Goal: Communication & Community: Answer question/provide support

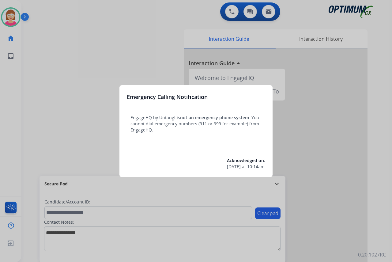
click at [75, 109] on div at bounding box center [196, 131] width 392 height 262
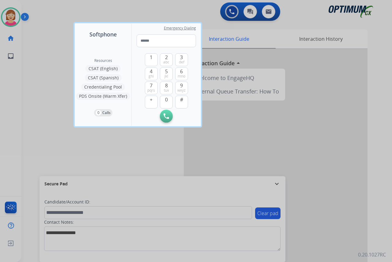
click at [53, 111] on div at bounding box center [196, 131] width 392 height 262
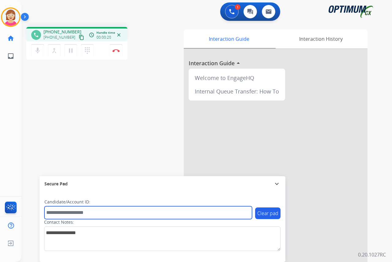
click at [61, 211] on input "text" at bounding box center [147, 212] width 207 height 13
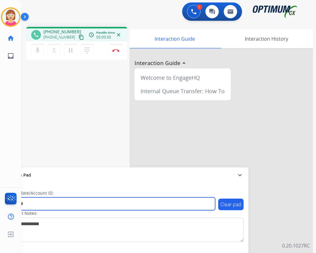
type input "*******"
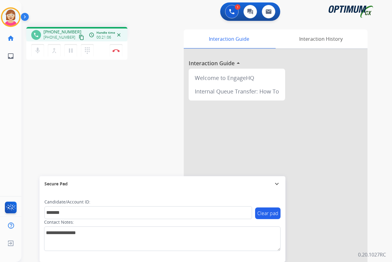
click at [69, 150] on div "phone [PHONE_NUMBER] [PHONE_NUMBER] content_copy access_time Call metrics Queue…" at bounding box center [199, 149] width 356 height 255
drag, startPoint x: 99, startPoint y: 136, endPoint x: 85, endPoint y: 141, distance: 14.9
click at [96, 136] on div "phone [PHONE_NUMBER] [PHONE_NUMBER] content_copy access_time Call metrics Queue…" at bounding box center [199, 149] width 356 height 255
click at [116, 50] on img at bounding box center [115, 50] width 7 height 3
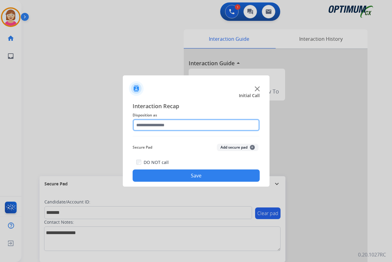
drag, startPoint x: 116, startPoint y: 50, endPoint x: 202, endPoint y: 127, distance: 115.1
click at [202, 127] on input "text" at bounding box center [196, 125] width 127 height 12
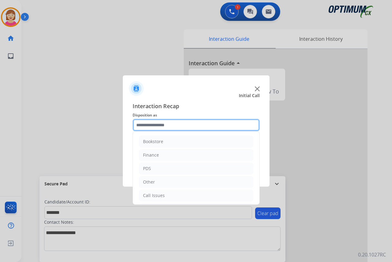
drag, startPoint x: 202, startPoint y: 127, endPoint x: 152, endPoint y: 126, distance: 49.9
click at [152, 126] on input "text" at bounding box center [196, 125] width 127 height 12
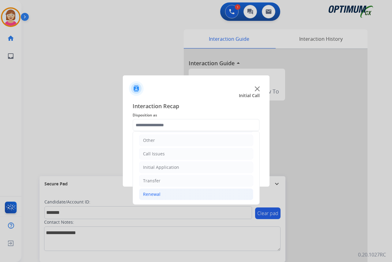
click at [153, 194] on div "Renewal" at bounding box center [151, 194] width 17 height 6
drag, startPoint x: 153, startPoint y: 194, endPoint x: 146, endPoint y: 195, distance: 6.7
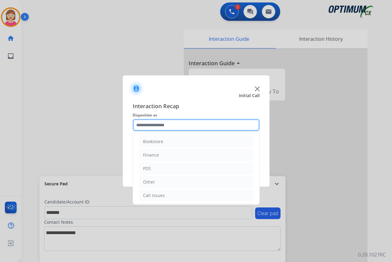
drag, startPoint x: 146, startPoint y: 195, endPoint x: 140, endPoint y: 125, distance: 70.1
click at [140, 125] on input "text" at bounding box center [196, 125] width 127 height 12
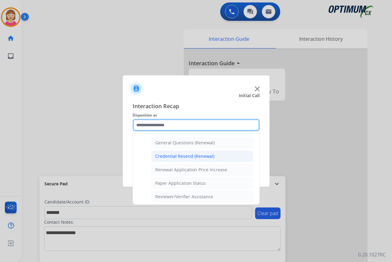
scroll to position [175, 0]
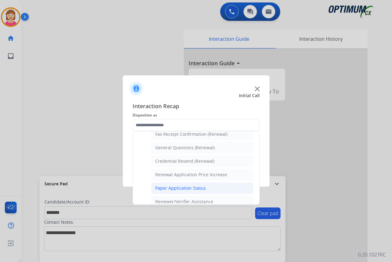
click at [177, 188] on div "Paper Application Status" at bounding box center [180, 188] width 50 height 6
type input "**********"
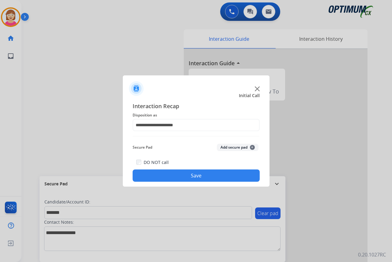
click at [252, 145] on span "+" at bounding box center [252, 147] width 5 height 5
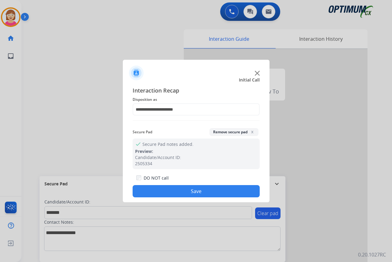
drag, startPoint x: 164, startPoint y: 192, endPoint x: 146, endPoint y: 192, distance: 17.8
click at [146, 192] on button "Save" at bounding box center [196, 191] width 127 height 12
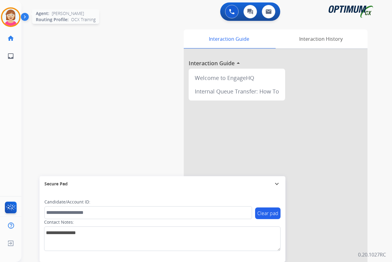
click at [9, 18] on img at bounding box center [10, 17] width 17 height 17
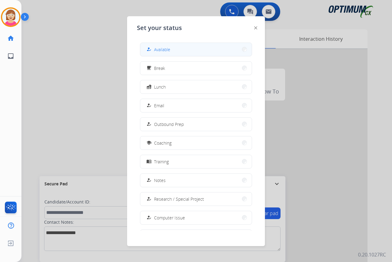
click at [163, 50] on span "Available" at bounding box center [162, 49] width 16 height 6
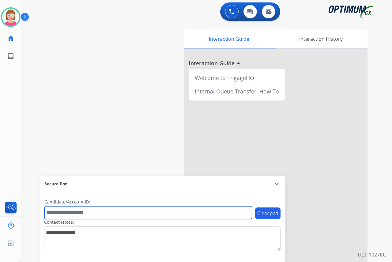
click at [57, 213] on input "text" at bounding box center [147, 212] width 207 height 13
type input "*******"
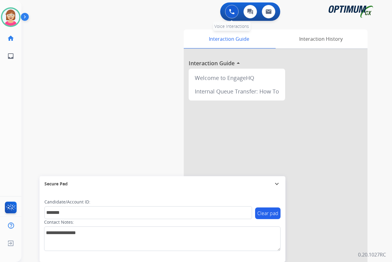
click at [232, 10] on img at bounding box center [232, 12] width 6 height 6
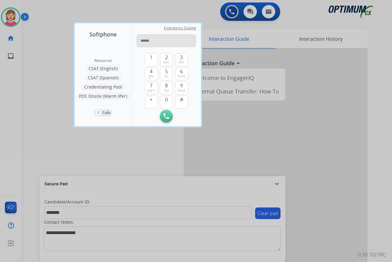
drag, startPoint x: 232, startPoint y: 10, endPoint x: 146, endPoint y: 41, distance: 91.6
click at [146, 40] on input "tel" at bounding box center [165, 40] width 59 height 13
type input "*"
type input "**********"
click at [163, 114] on button "Initiate Call" at bounding box center [166, 116] width 13 height 13
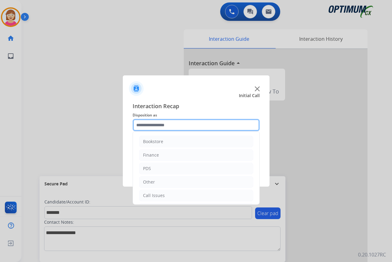
click at [142, 124] on input "text" at bounding box center [196, 125] width 127 height 12
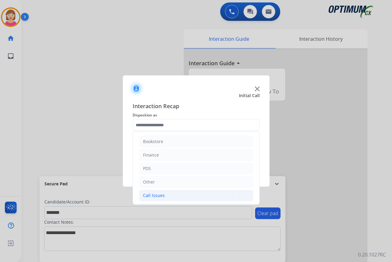
drag, startPoint x: 142, startPoint y: 124, endPoint x: 159, endPoint y: 196, distance: 73.7
click at [159, 196] on div "Call Issues" at bounding box center [154, 195] width 22 height 6
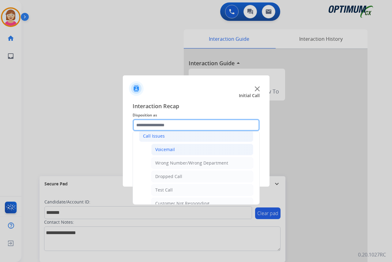
scroll to position [48, 0]
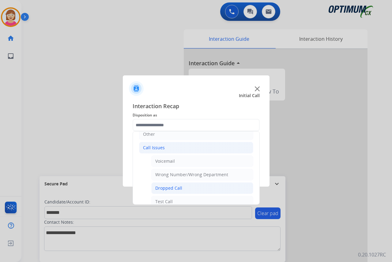
click at [171, 187] on div "Dropped Call" at bounding box center [168, 188] width 27 height 6
type input "**********"
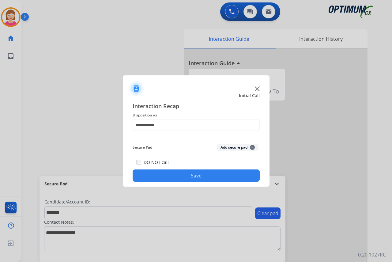
click at [252, 146] on span "+" at bounding box center [252, 147] width 5 height 5
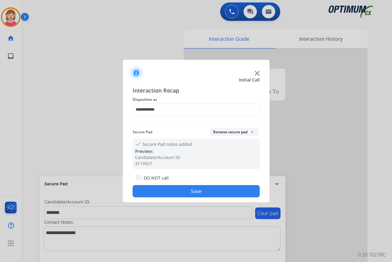
drag, startPoint x: 252, startPoint y: 146, endPoint x: 161, endPoint y: 192, distance: 101.3
click at [161, 192] on button "Save" at bounding box center [196, 191] width 127 height 12
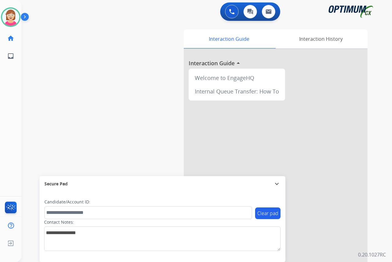
drag, startPoint x: 123, startPoint y: 87, endPoint x: 12, endPoint y: 100, distance: 111.6
click at [122, 87] on div "swap_horiz Break voice bridge close_fullscreen Connect 3-Way Call merge_type Se…" at bounding box center [199, 149] width 356 height 255
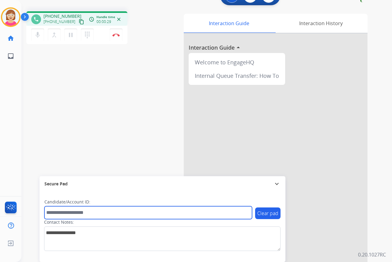
click at [61, 212] on input "text" at bounding box center [147, 212] width 207 height 13
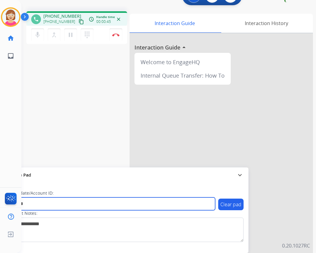
type input "*******"
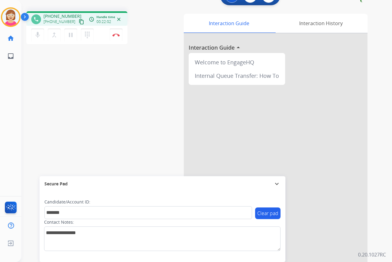
scroll to position [0, 0]
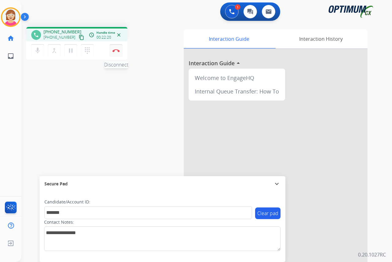
click at [115, 50] on img at bounding box center [115, 50] width 7 height 3
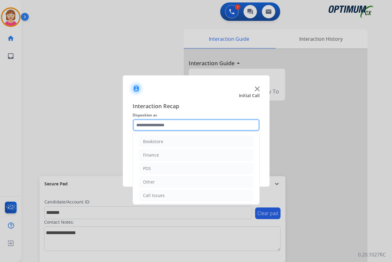
drag, startPoint x: 143, startPoint y: 125, endPoint x: 149, endPoint y: 123, distance: 6.4
click at [144, 125] on input "text" at bounding box center [196, 125] width 127 height 12
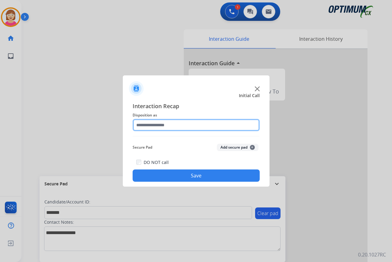
drag, startPoint x: 161, startPoint y: 140, endPoint x: 146, endPoint y: 126, distance: 20.3
click at [146, 126] on input "text" at bounding box center [196, 125] width 127 height 12
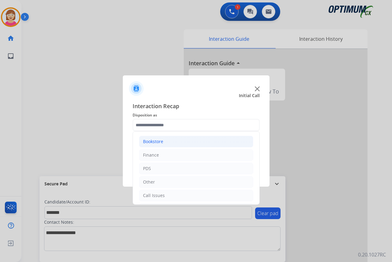
click at [158, 141] on div "Bookstore" at bounding box center [153, 141] width 20 height 6
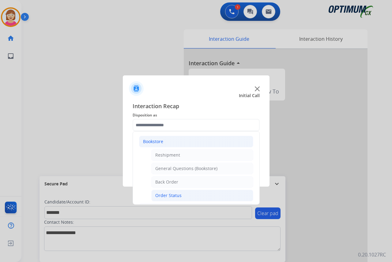
click at [166, 194] on div "Order Status" at bounding box center [168, 195] width 26 height 6
type input "**********"
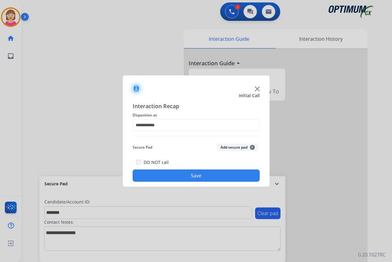
click at [252, 148] on span "+" at bounding box center [252, 147] width 5 height 5
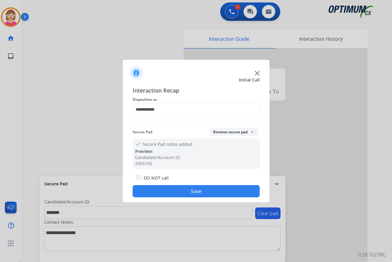
click at [169, 189] on button "Save" at bounding box center [196, 191] width 127 height 12
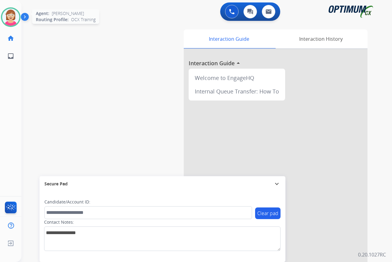
click at [9, 19] on img at bounding box center [10, 17] width 17 height 17
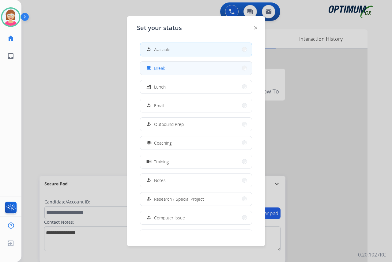
click at [176, 68] on button "free_breakfast Break" at bounding box center [195, 68] width 111 height 13
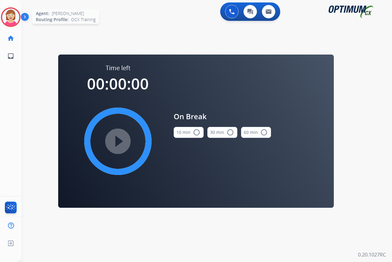
drag, startPoint x: 176, startPoint y: 68, endPoint x: 14, endPoint y: 17, distance: 169.5
click at [14, 17] on img at bounding box center [10, 17] width 17 height 17
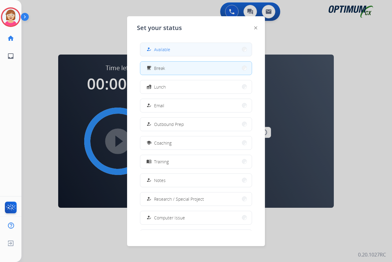
click at [157, 49] on span "Available" at bounding box center [162, 49] width 16 height 6
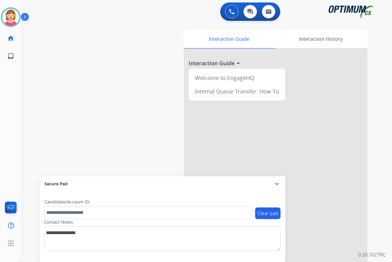
click at [6, 109] on div "[PERSON_NAME] Available Edit Avatar Agent: [PERSON_NAME] Profile: OCX Training …" at bounding box center [10, 131] width 21 height 262
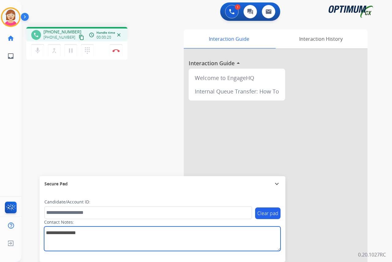
click at [51, 232] on textarea at bounding box center [162, 238] width 236 height 24
type textarea "********"
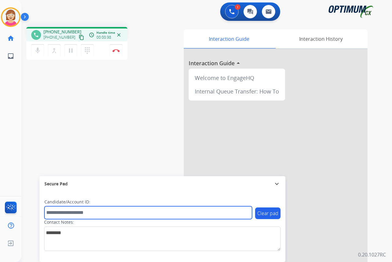
click at [47, 211] on input "text" at bounding box center [147, 212] width 207 height 13
type input "**********"
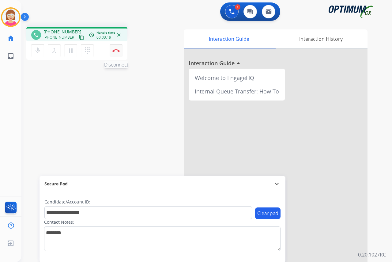
drag, startPoint x: 116, startPoint y: 50, endPoint x: 113, endPoint y: 49, distance: 3.6
click at [113, 49] on img at bounding box center [115, 50] width 7 height 3
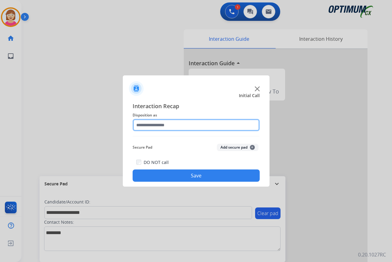
click at [146, 125] on input "text" at bounding box center [196, 125] width 127 height 12
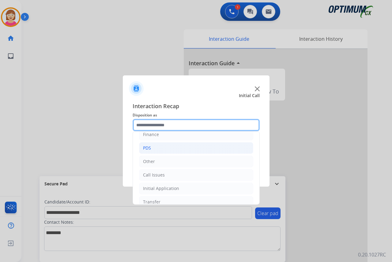
scroll to position [31, 0]
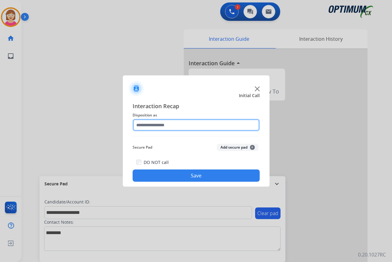
drag, startPoint x: 151, startPoint y: 151, endPoint x: 139, endPoint y: 124, distance: 29.7
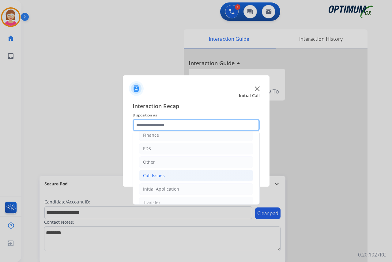
scroll to position [42, 0]
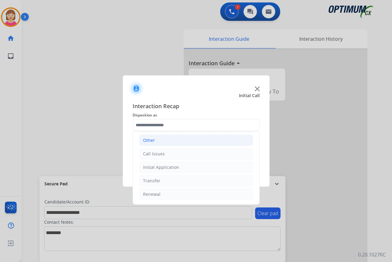
click at [148, 139] on div "Other" at bounding box center [149, 140] width 12 height 6
click at [173, 194] on div "Event Questions" at bounding box center [171, 194] width 33 height 6
type input "**********"
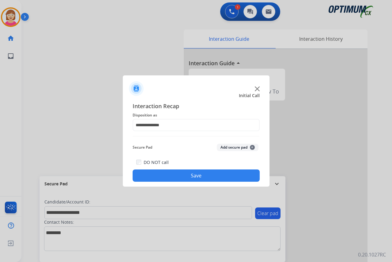
click at [252, 148] on span "+" at bounding box center [252, 147] width 5 height 5
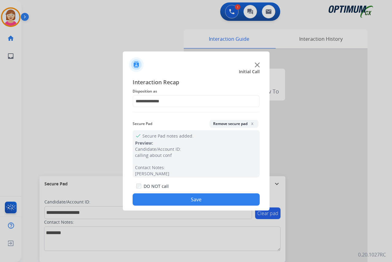
drag, startPoint x: 252, startPoint y: 148, endPoint x: 163, endPoint y: 198, distance: 101.7
click at [163, 198] on button "Save" at bounding box center [196, 199] width 127 height 12
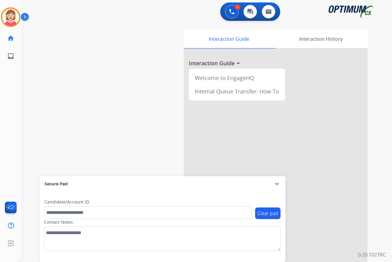
drag, startPoint x: 163, startPoint y: 198, endPoint x: 113, endPoint y: 64, distance: 143.1
click at [113, 64] on div "swap_horiz Break voice bridge close_fullscreen Connect 3-Way Call merge_type Se…" at bounding box center [199, 149] width 356 height 255
click at [13, 16] on img at bounding box center [10, 17] width 17 height 17
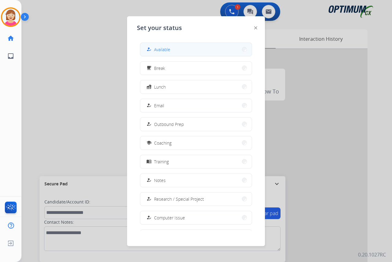
click at [176, 52] on button "how_to_reg Available" at bounding box center [195, 49] width 111 height 13
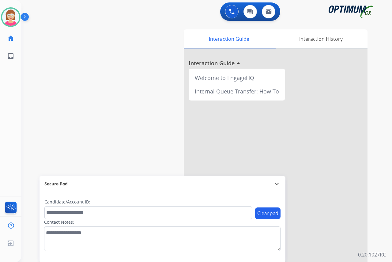
click at [120, 99] on div "swap_horiz Break voice bridge close_fullscreen Connect 3-Way Call merge_type Se…" at bounding box center [199, 149] width 356 height 255
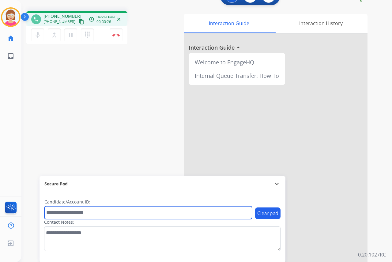
click at [67, 214] on input "text" at bounding box center [147, 212] width 207 height 13
drag, startPoint x: 67, startPoint y: 214, endPoint x: 54, endPoint y: 213, distance: 12.9
click at [54, 213] on input "text" at bounding box center [147, 212] width 207 height 13
drag, startPoint x: 54, startPoint y: 213, endPoint x: 155, endPoint y: 214, distance: 101.3
click at [155, 214] on input "text" at bounding box center [147, 212] width 207 height 13
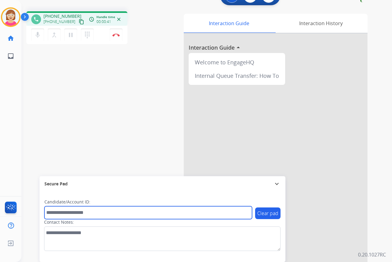
drag, startPoint x: 155, startPoint y: 214, endPoint x: 55, endPoint y: 215, distance: 100.7
click at [55, 215] on input "text" at bounding box center [147, 212] width 207 height 13
drag, startPoint x: 55, startPoint y: 215, endPoint x: 48, endPoint y: 214, distance: 6.8
drag, startPoint x: 48, startPoint y: 214, endPoint x: 137, endPoint y: 214, distance: 88.7
drag, startPoint x: 137, startPoint y: 214, endPoint x: 66, endPoint y: 211, distance: 71.1
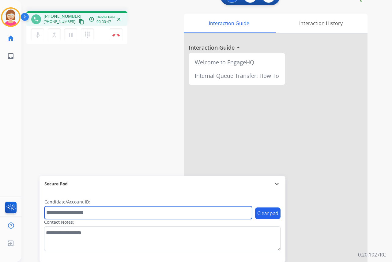
click at [66, 211] on input "text" at bounding box center [147, 212] width 207 height 13
drag, startPoint x: 66, startPoint y: 211, endPoint x: 177, endPoint y: 215, distance: 111.1
click at [177, 215] on input "text" at bounding box center [147, 212] width 207 height 13
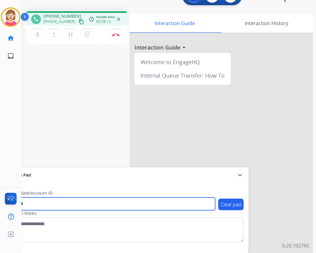
click at [43, 205] on input "*******" at bounding box center [111, 204] width 207 height 13
type input "**********"
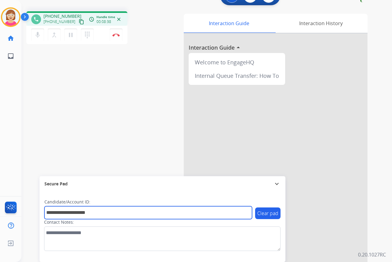
click at [103, 215] on input "**********" at bounding box center [147, 212] width 207 height 13
drag, startPoint x: 105, startPoint y: 215, endPoint x: 66, endPoint y: 211, distance: 38.8
click at [66, 211] on input "**********" at bounding box center [147, 212] width 207 height 13
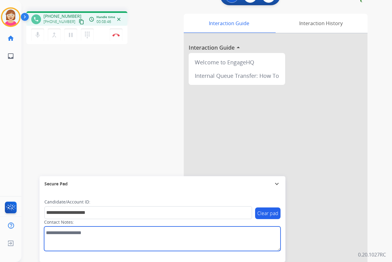
drag, startPoint x: 97, startPoint y: 96, endPoint x: 47, endPoint y: 232, distance: 144.5
click at [47, 232] on textarea at bounding box center [162, 238] width 236 height 24
paste textarea "**********"
click at [47, 233] on textarea at bounding box center [162, 238] width 236 height 24
click at [65, 233] on textarea at bounding box center [162, 238] width 236 height 24
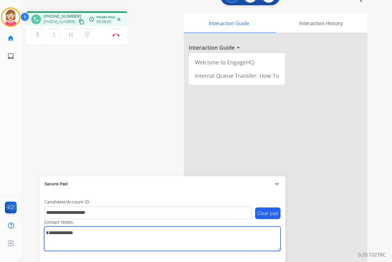
drag, startPoint x: 65, startPoint y: 233, endPoint x: 85, endPoint y: 247, distance: 24.9
click at [85, 247] on textarea at bounding box center [162, 238] width 236 height 24
type textarea "**********"
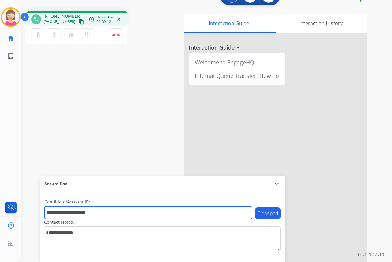
drag, startPoint x: 67, startPoint y: 212, endPoint x: 108, endPoint y: 210, distance: 40.4
click at [108, 210] on input "**********" at bounding box center [147, 212] width 207 height 13
type input "*******"
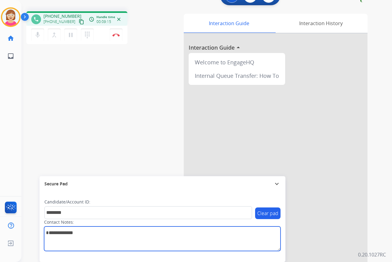
click at [84, 232] on textarea at bounding box center [162, 238] width 236 height 24
drag, startPoint x: 84, startPoint y: 232, endPoint x: 79, endPoint y: 231, distance: 4.7
click at [79, 231] on textarea at bounding box center [162, 238] width 236 height 24
drag, startPoint x: 46, startPoint y: 233, endPoint x: 81, endPoint y: 235, distance: 35.2
click at [81, 235] on textarea at bounding box center [162, 238] width 236 height 24
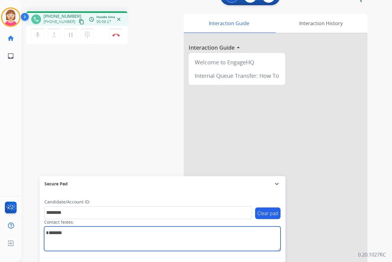
drag, startPoint x: 81, startPoint y: 235, endPoint x: 69, endPoint y: 233, distance: 12.7
click at [69, 233] on textarea at bounding box center [162, 238] width 236 height 24
drag, startPoint x: 68, startPoint y: 233, endPoint x: 39, endPoint y: 234, distance: 28.8
click at [39, 234] on div "Clear pad Candidate/Account ID: ******* Contact Notes:" at bounding box center [162, 226] width 246 height 70
type textarea "******"
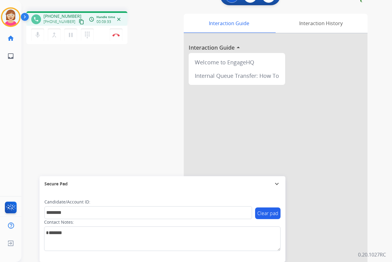
drag, startPoint x: 39, startPoint y: 234, endPoint x: 165, endPoint y: 118, distance: 170.9
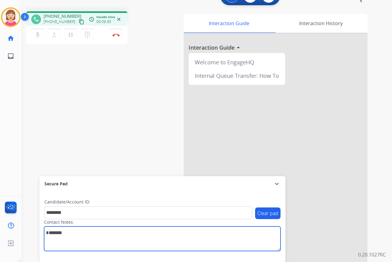
drag, startPoint x: 165, startPoint y: 118, endPoint x: 47, endPoint y: 233, distance: 165.3
click at [47, 233] on textarea at bounding box center [162, 238] width 236 height 24
drag, startPoint x: 47, startPoint y: 233, endPoint x: 87, endPoint y: 241, distance: 41.1
click at [87, 241] on textarea at bounding box center [162, 238] width 236 height 24
drag, startPoint x: 58, startPoint y: 232, endPoint x: 81, endPoint y: 233, distance: 23.9
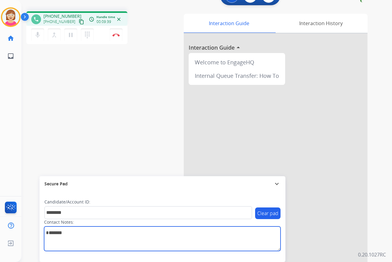
click at [81, 233] on textarea at bounding box center [162, 238] width 236 height 24
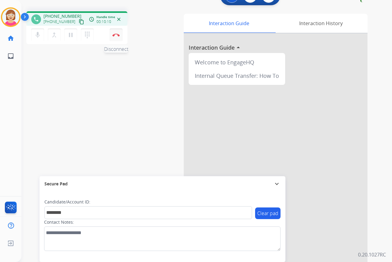
click at [116, 35] on img at bounding box center [115, 34] width 7 height 3
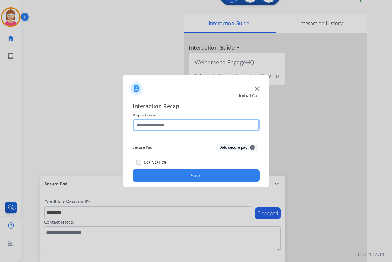
click at [147, 123] on input "text" at bounding box center [196, 125] width 127 height 12
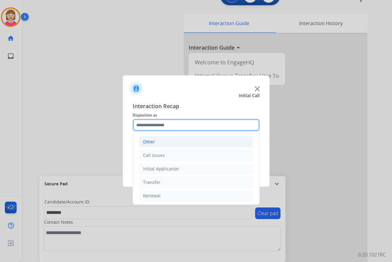
scroll to position [42, 0]
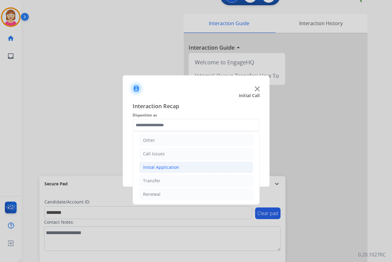
click at [162, 168] on div "Initial Application" at bounding box center [161, 167] width 36 height 6
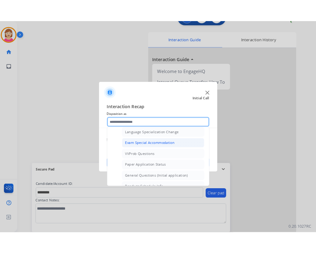
scroll to position [317, 0]
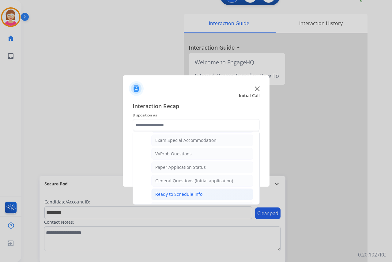
click at [179, 194] on div "Ready to Schedule Info" at bounding box center [178, 194] width 47 height 6
type input "**********"
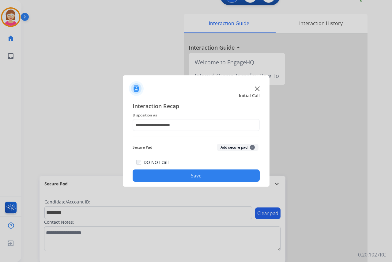
click at [252, 147] on span "+" at bounding box center [252, 147] width 5 height 5
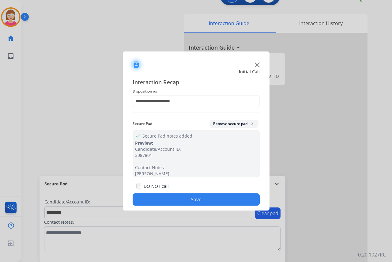
drag, startPoint x: 252, startPoint y: 147, endPoint x: 173, endPoint y: 198, distance: 93.7
click at [173, 198] on button "Save" at bounding box center [196, 199] width 127 height 12
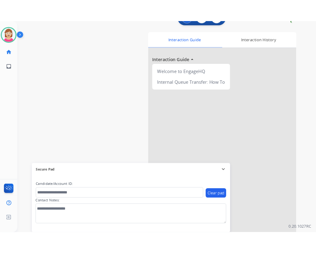
scroll to position [16, 0]
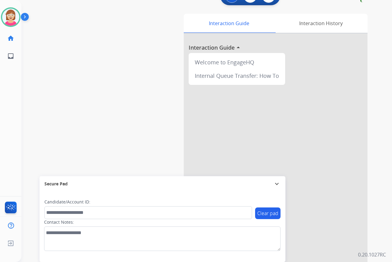
click at [8, 92] on div "[PERSON_NAME] Available Edit Avatar Agent: [PERSON_NAME] Profile: OCX Training …" at bounding box center [10, 131] width 21 height 262
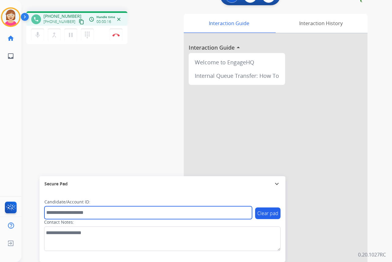
click at [56, 211] on input "text" at bounding box center [147, 212] width 207 height 13
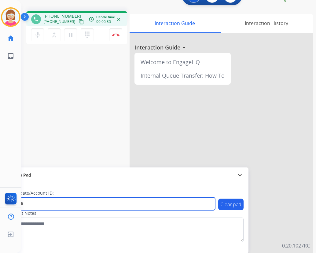
type input "*******"
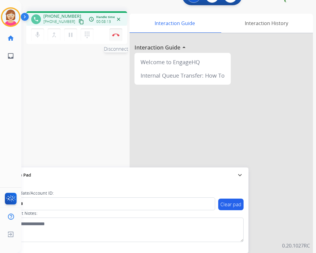
click at [116, 34] on img at bounding box center [115, 34] width 7 height 3
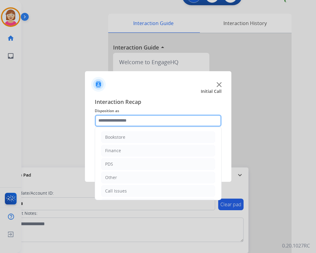
click at [111, 122] on input "text" at bounding box center [158, 121] width 127 height 12
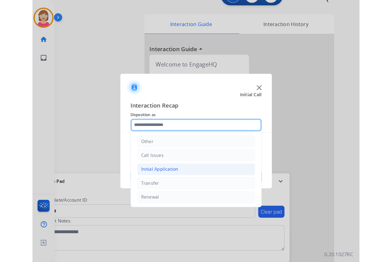
scroll to position [42, 0]
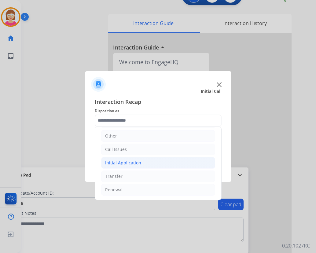
drag, startPoint x: 122, startPoint y: 164, endPoint x: 126, endPoint y: 162, distance: 3.6
click at [123, 164] on div "Initial Application" at bounding box center [123, 163] width 36 height 6
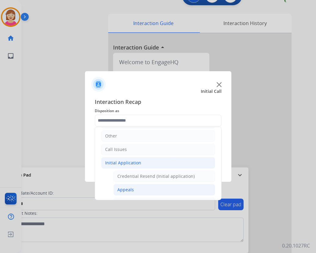
click at [129, 190] on div "Appeals" at bounding box center [126, 190] width 17 height 6
type input "*******"
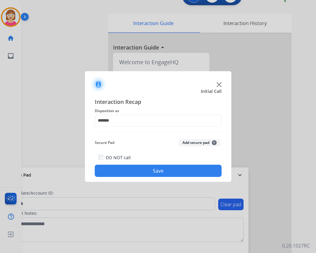
click at [215, 142] on span "+" at bounding box center [214, 142] width 5 height 5
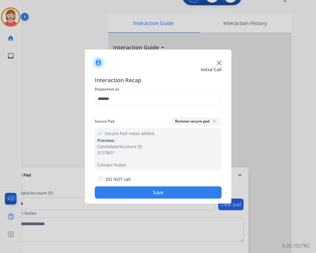
drag, startPoint x: 215, startPoint y: 142, endPoint x: 126, endPoint y: 191, distance: 101.4
click at [126, 191] on button "Save" at bounding box center [158, 193] width 127 height 12
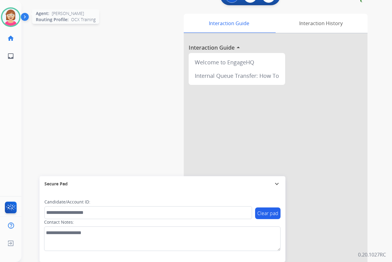
drag, startPoint x: 9, startPoint y: 18, endPoint x: 11, endPoint y: 13, distance: 6.3
click at [11, 13] on img at bounding box center [10, 17] width 17 height 17
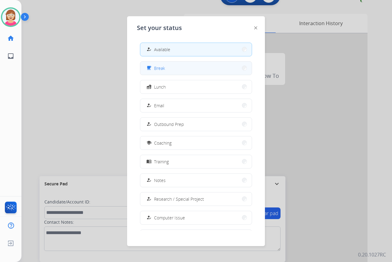
click at [163, 68] on span "Break" at bounding box center [159, 68] width 11 height 6
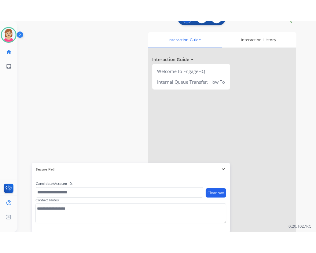
scroll to position [0, 0]
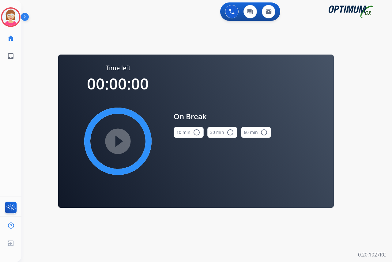
click at [197, 133] on mat-icon "radio_button_unchecked" at bounding box center [196, 132] width 7 height 7
click at [120, 141] on mat-icon "play_circle_filled" at bounding box center [117, 140] width 7 height 7
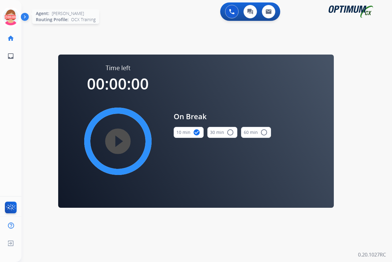
click at [11, 14] on icon at bounding box center [11, 17] width 20 height 20
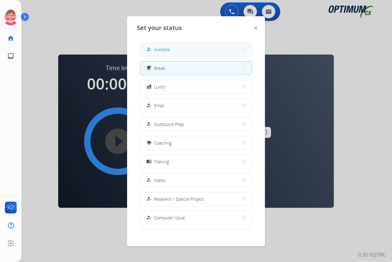
click at [170, 50] on span "Available" at bounding box center [162, 49] width 16 height 6
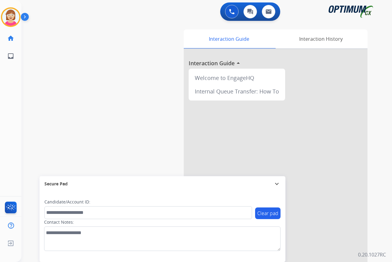
click at [5, 110] on div "[PERSON_NAME] Available Edit Avatar Agent: [PERSON_NAME] Profile: OCX Training …" at bounding box center [10, 131] width 21 height 262
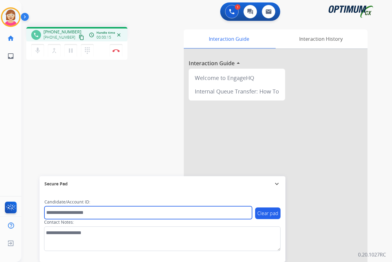
click at [55, 214] on input "text" at bounding box center [147, 212] width 207 height 13
type input "*******"
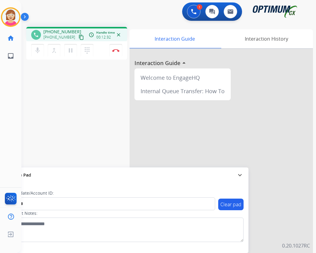
click at [29, 89] on div "phone [PHONE_NUMBER] [PHONE_NUMBER] content_copy access_time Call metrics Queue…" at bounding box center [161, 149] width 280 height 255
click at [116, 50] on img at bounding box center [115, 50] width 7 height 3
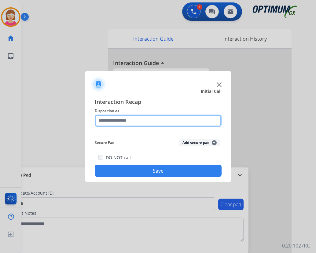
click at [115, 120] on input "text" at bounding box center [158, 121] width 127 height 12
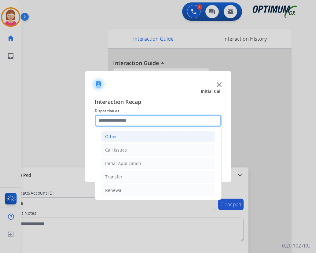
scroll to position [42, 0]
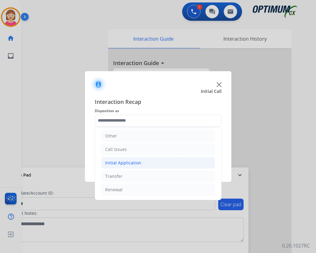
click at [114, 163] on div "Initial Application" at bounding box center [123, 163] width 36 height 6
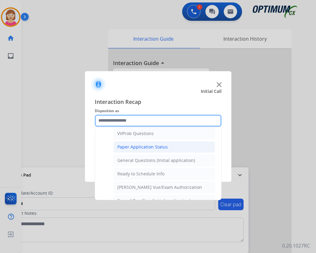
scroll to position [348, 0]
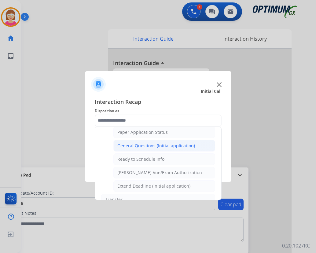
click at [130, 144] on div "General Questions (Initial application)" at bounding box center [157, 146] width 78 height 6
type input "**********"
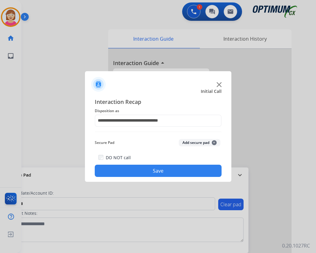
click at [214, 142] on span "+" at bounding box center [214, 142] width 5 height 5
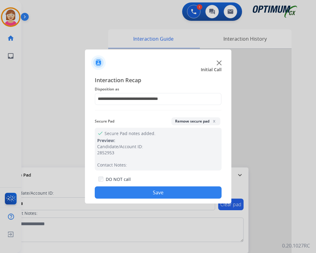
click at [128, 190] on button "Save" at bounding box center [158, 193] width 127 height 12
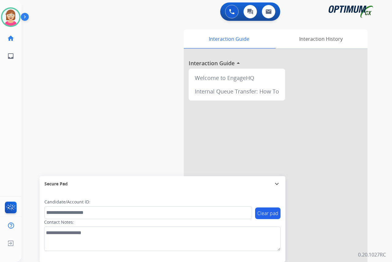
click at [12, 90] on div "[PERSON_NAME] Available Edit Avatar Agent: [PERSON_NAME] Profile: OCX Training …" at bounding box center [10, 131] width 21 height 262
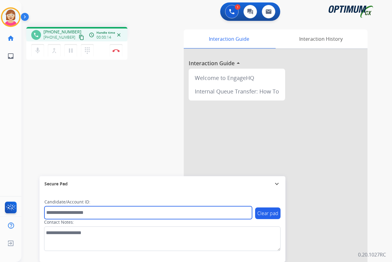
click at [61, 213] on input "text" at bounding box center [147, 212] width 207 height 13
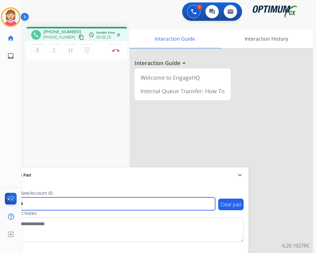
type input "*******"
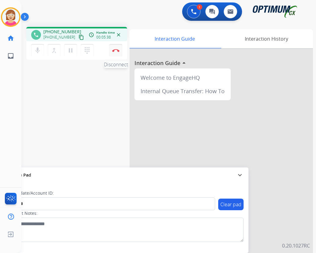
click at [115, 49] on img at bounding box center [115, 50] width 7 height 3
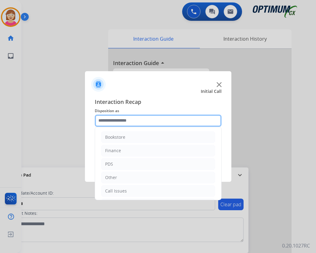
drag, startPoint x: 111, startPoint y: 121, endPoint x: 120, endPoint y: 130, distance: 12.8
click at [111, 121] on input "text" at bounding box center [158, 121] width 127 height 12
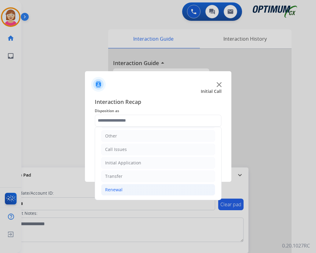
click at [115, 190] on div "Renewal" at bounding box center [113, 190] width 17 height 6
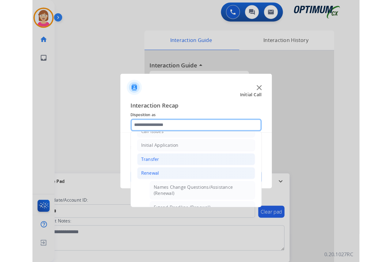
scroll to position [103, 0]
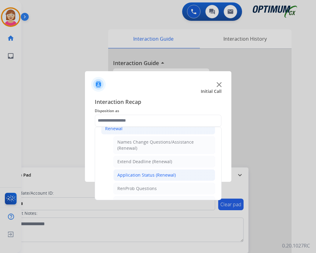
click at [143, 172] on div "Application Status (Renewal)" at bounding box center [147, 175] width 58 height 6
type input "**********"
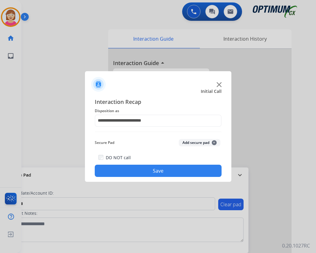
click at [214, 142] on span "+" at bounding box center [214, 142] width 5 height 5
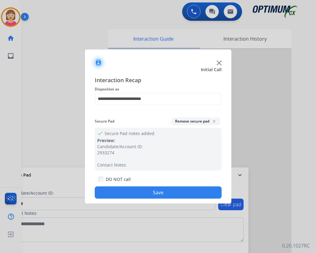
click at [138, 191] on button "Save" at bounding box center [158, 193] width 127 height 12
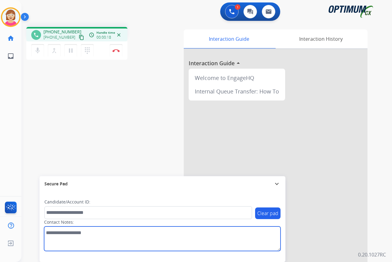
click at [49, 234] on textarea at bounding box center [162, 238] width 236 height 24
type textarea "********"
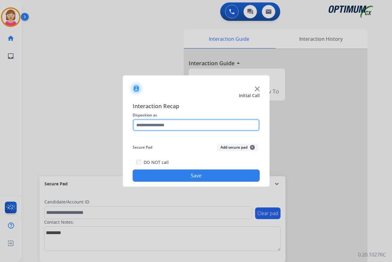
click at [145, 124] on input "text" at bounding box center [196, 125] width 127 height 12
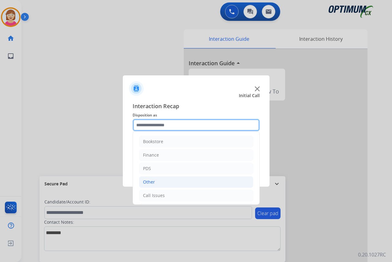
scroll to position [31, 0]
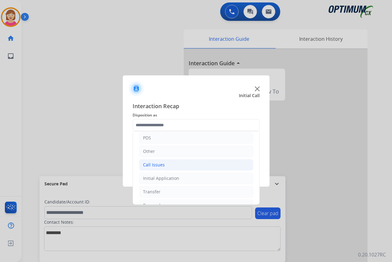
click at [158, 165] on div "Call Issues" at bounding box center [154, 165] width 22 height 6
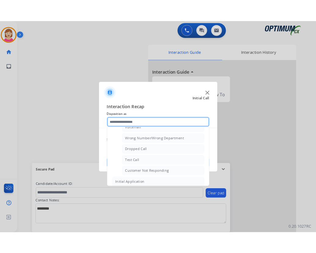
scroll to position [92, 0]
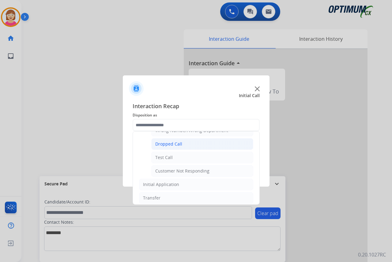
click at [167, 143] on div "Dropped Call" at bounding box center [168, 144] width 27 height 6
type input "**********"
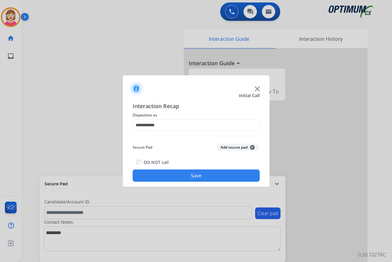
click at [252, 147] on span "+" at bounding box center [252, 147] width 5 height 5
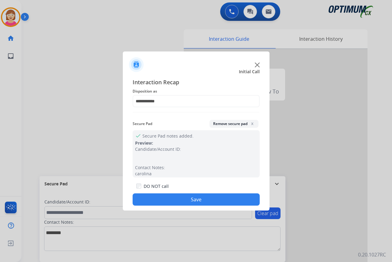
click at [140, 195] on button "Save" at bounding box center [196, 199] width 127 height 12
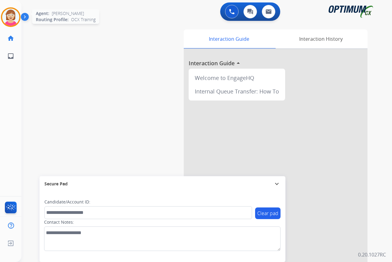
click at [8, 19] on img at bounding box center [10, 17] width 17 height 17
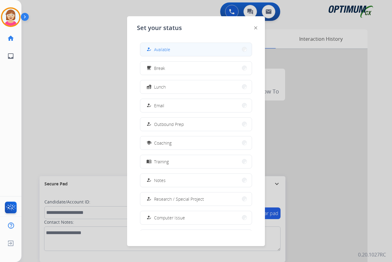
click at [176, 51] on button "how_to_reg Available" at bounding box center [195, 49] width 111 height 13
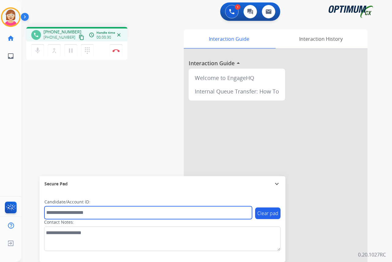
click at [62, 211] on input "text" at bounding box center [147, 212] width 207 height 13
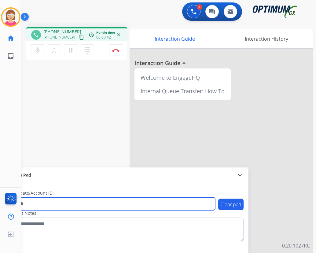
type input "*******"
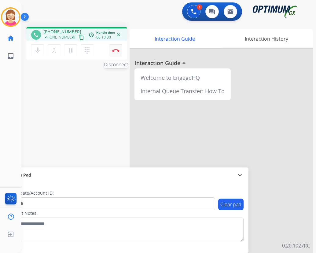
click at [116, 49] on img at bounding box center [115, 50] width 7 height 3
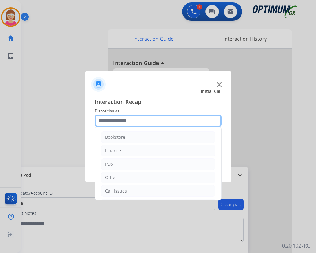
drag, startPoint x: 116, startPoint y: 49, endPoint x: 103, endPoint y: 119, distance: 71.1
click at [103, 119] on input "text" at bounding box center [158, 121] width 127 height 12
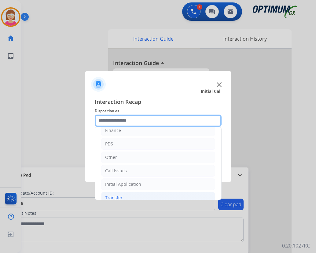
scroll to position [42, 0]
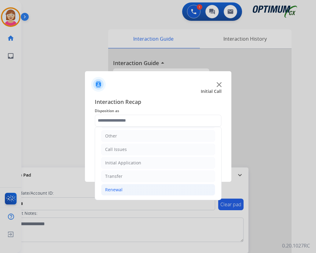
click at [114, 190] on div "Renewal" at bounding box center [113, 190] width 17 height 6
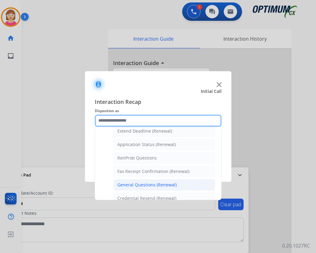
scroll to position [164, 0]
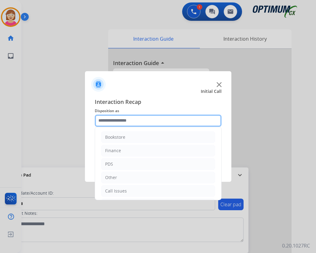
drag, startPoint x: 139, startPoint y: 154, endPoint x: 116, endPoint y: 122, distance: 39.7
click at [115, 119] on input "text" at bounding box center [158, 121] width 127 height 12
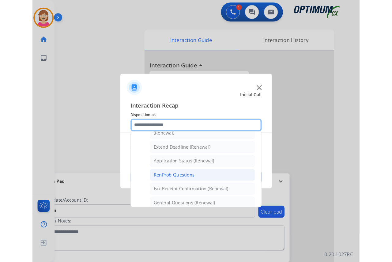
scroll to position [153, 0]
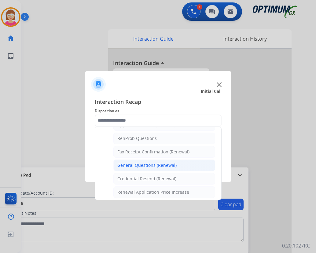
click at [144, 165] on div "General Questions (Renewal)" at bounding box center [147, 165] width 59 height 6
type input "**********"
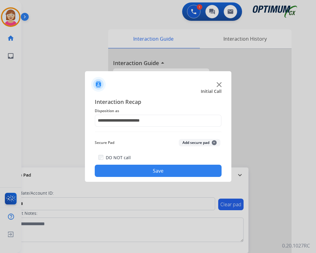
click at [214, 142] on span "+" at bounding box center [214, 142] width 5 height 5
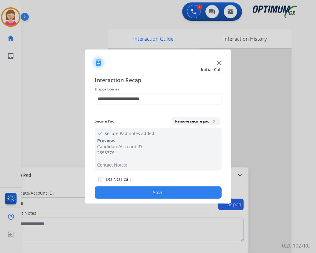
drag, startPoint x: 136, startPoint y: 191, endPoint x: 114, endPoint y: 189, distance: 21.8
drag, startPoint x: 114, startPoint y: 189, endPoint x: 105, endPoint y: 196, distance: 11.8
click at [105, 196] on button "Save" at bounding box center [158, 193] width 127 height 12
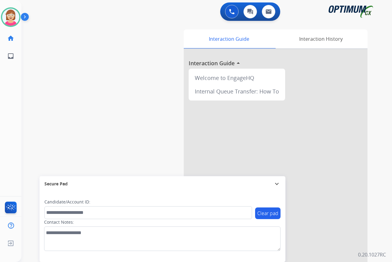
drag, startPoint x: 120, startPoint y: 134, endPoint x: 120, endPoint y: 143, distance: 8.6
click at [120, 140] on div "swap_horiz Break voice bridge close_fullscreen Connect 3-Way Call merge_type Se…" at bounding box center [199, 149] width 356 height 255
click at [10, 85] on div "[PERSON_NAME] Available Edit Avatar Agent: [PERSON_NAME] Profile: OCX Training …" at bounding box center [10, 131] width 21 height 262
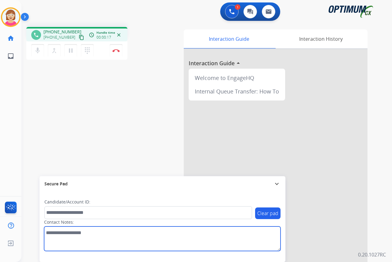
click at [50, 233] on textarea at bounding box center [162, 238] width 236 height 24
type textarea "*******"
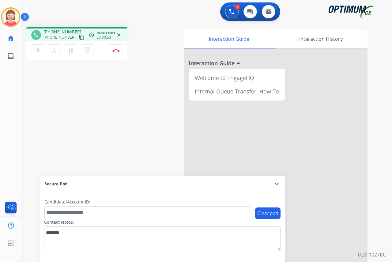
click at [13, 77] on div "[PERSON_NAME] Edit Avatar Agent: [PERSON_NAME] Profile: OCX Training home Home …" at bounding box center [10, 131] width 21 height 262
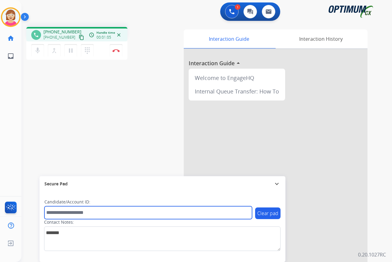
click at [57, 213] on input "text" at bounding box center [147, 212] width 207 height 13
type input "**********"
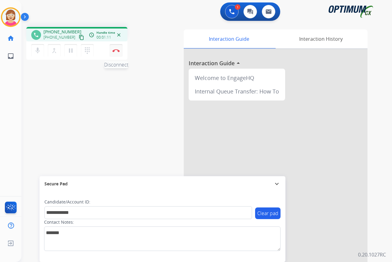
click at [116, 50] on img at bounding box center [115, 50] width 7 height 3
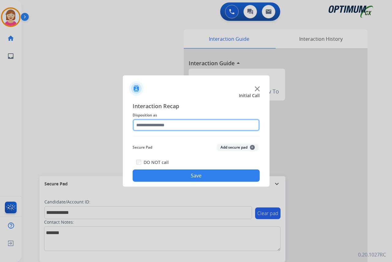
click at [149, 127] on input "text" at bounding box center [196, 125] width 127 height 12
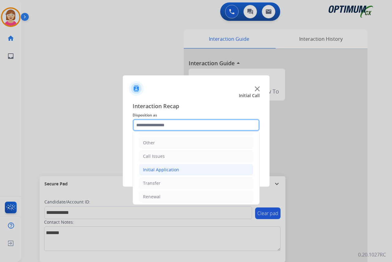
scroll to position [42, 0]
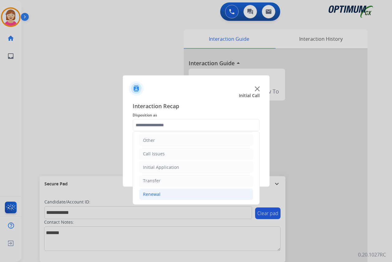
click at [153, 193] on div "Renewal" at bounding box center [151, 194] width 17 height 6
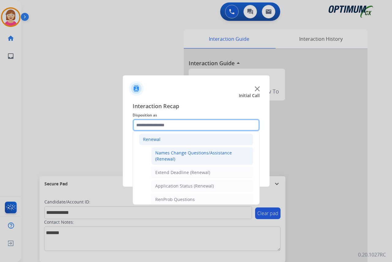
scroll to position [103, 0]
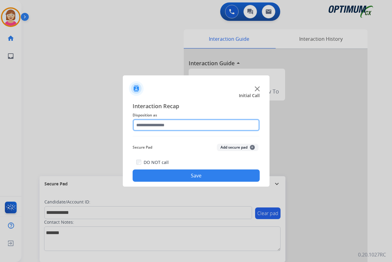
drag, startPoint x: 80, startPoint y: 213, endPoint x: 205, endPoint y: 123, distance: 154.0
click at [205, 123] on input "text" at bounding box center [196, 125] width 127 height 12
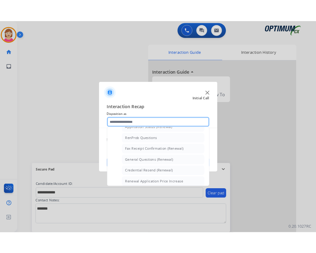
scroll to position [153, 0]
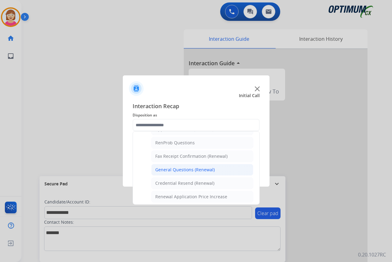
click at [174, 170] on div "General Questions (Renewal)" at bounding box center [184, 169] width 59 height 6
type input "**********"
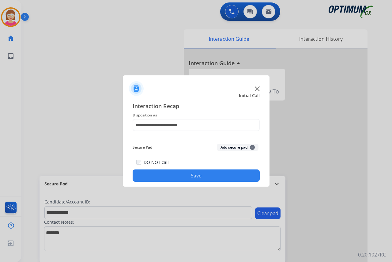
click at [252, 146] on span "+" at bounding box center [252, 147] width 5 height 5
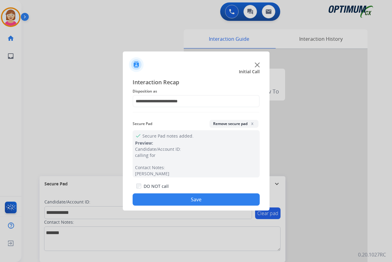
click at [157, 199] on button "Save" at bounding box center [196, 199] width 127 height 12
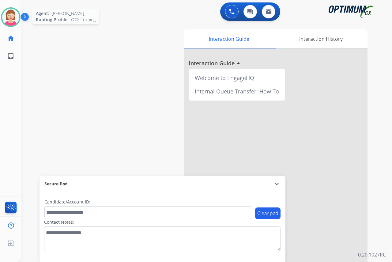
click at [9, 13] on img at bounding box center [10, 17] width 17 height 17
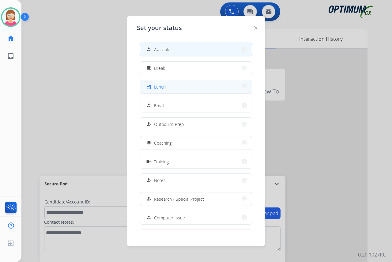
drag, startPoint x: 177, startPoint y: 85, endPoint x: 167, endPoint y: 87, distance: 10.7
drag, startPoint x: 167, startPoint y: 87, endPoint x: 158, endPoint y: 88, distance: 8.9
click at [158, 88] on span "Lunch" at bounding box center [160, 87] width 12 height 6
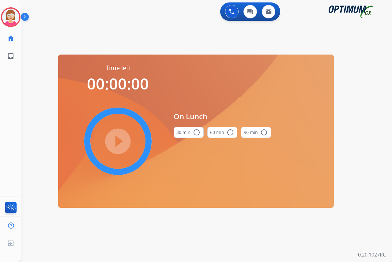
click at [196, 130] on mat-icon "radio_button_unchecked" at bounding box center [196, 132] width 7 height 7
click at [117, 139] on mat-icon "play_circle_filled" at bounding box center [117, 140] width 7 height 7
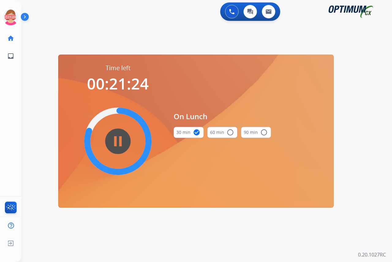
click at [11, 133] on div "[PERSON_NAME] Edit Avatar 21:24 Agent: [PERSON_NAME] Profile: OCX Training home…" at bounding box center [10, 131] width 21 height 262
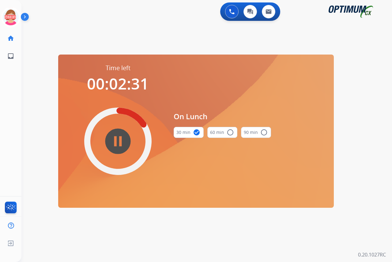
click at [11, 122] on div "[PERSON_NAME] Edit Avatar 02:31 Agent: [PERSON_NAME] Profile: OCX Training home…" at bounding box center [10, 131] width 21 height 262
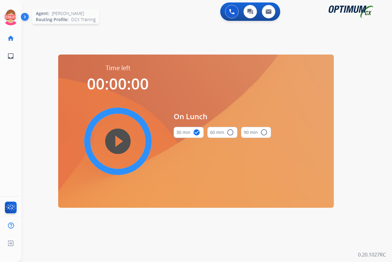
click at [10, 13] on icon at bounding box center [11, 17] width 20 height 20
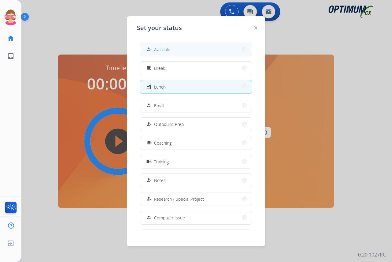
drag, startPoint x: 10, startPoint y: 13, endPoint x: 155, endPoint y: 49, distance: 148.5
click at [155, 49] on button "how_to_reg Available" at bounding box center [195, 49] width 111 height 13
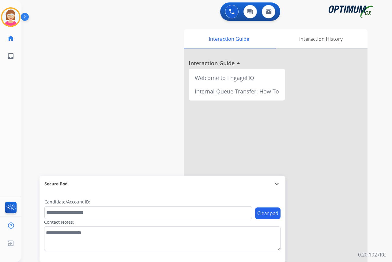
click at [13, 82] on div "[PERSON_NAME] Available Edit Avatar Agent: [PERSON_NAME] Profile: OCX Training …" at bounding box center [10, 131] width 21 height 262
drag, startPoint x: 13, startPoint y: 82, endPoint x: 131, endPoint y: 82, distance: 117.8
click at [131, 82] on div "swap_horiz Break voice bridge close_fullscreen Connect 3-Way Call merge_type Se…" at bounding box center [199, 149] width 356 height 255
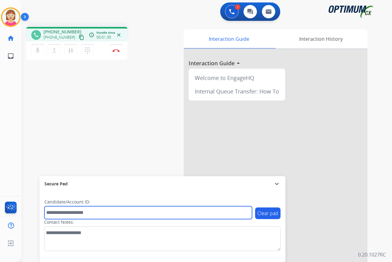
click at [57, 214] on input "text" at bounding box center [147, 212] width 207 height 13
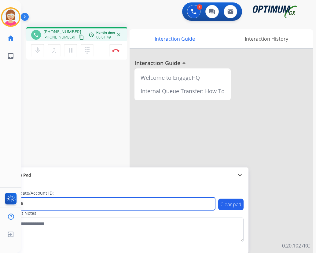
type input "*******"
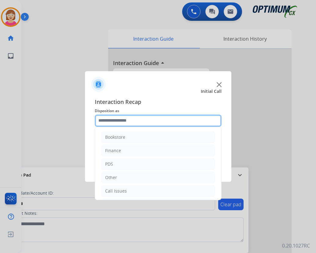
click at [116, 121] on input "text" at bounding box center [158, 121] width 127 height 12
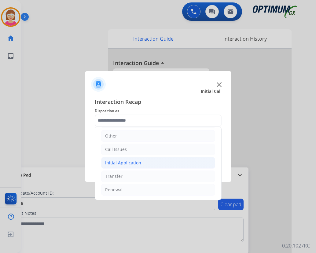
click at [119, 161] on div "Initial Application" at bounding box center [123, 163] width 36 height 6
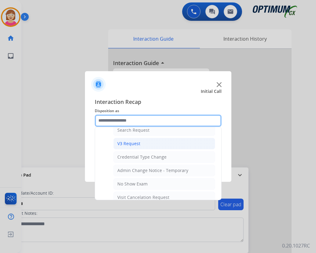
scroll to position [348, 0]
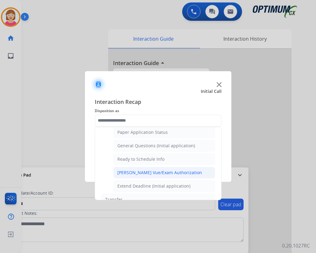
click at [142, 172] on div "[PERSON_NAME] Vue/Exam Authorization" at bounding box center [160, 173] width 85 height 6
type input "**********"
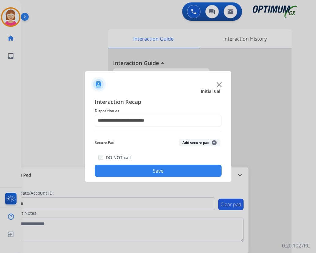
drag, startPoint x: 142, startPoint y: 172, endPoint x: 121, endPoint y: 89, distance: 85.4
drag, startPoint x: 121, startPoint y: 89, endPoint x: 110, endPoint y: 84, distance: 12.6
click at [110, 84] on div at bounding box center [158, 81] width 147 height 21
click at [215, 142] on span "+" at bounding box center [214, 142] width 5 height 5
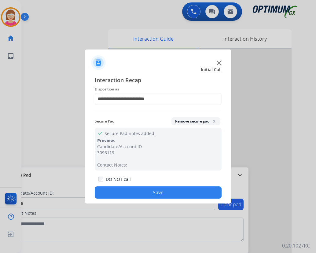
click at [128, 191] on button "Save" at bounding box center [158, 193] width 127 height 12
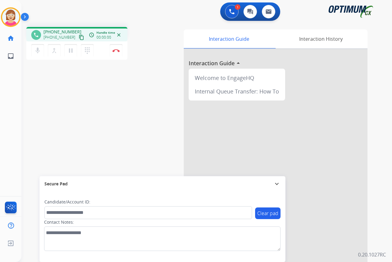
drag, startPoint x: 11, startPoint y: 96, endPoint x: 2, endPoint y: 105, distance: 12.6
click at [11, 96] on div "[PERSON_NAME] Edit Avatar Agent: [PERSON_NAME] Profile: OCX Training home Home …" at bounding box center [10, 131] width 21 height 262
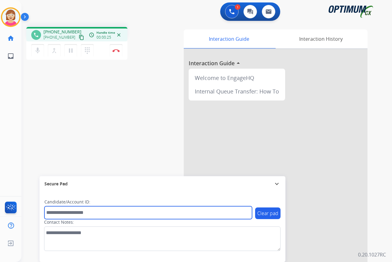
click at [58, 213] on input "text" at bounding box center [147, 212] width 207 height 13
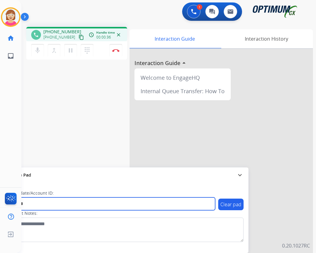
type input "*******"
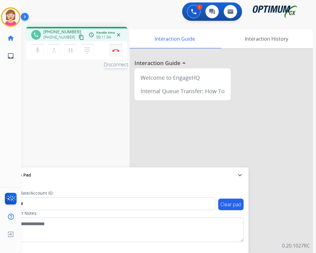
click at [118, 50] on img at bounding box center [115, 50] width 7 height 3
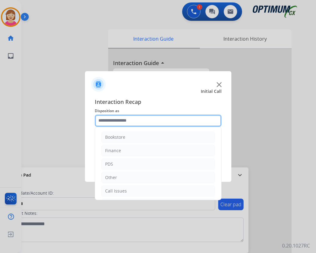
click at [123, 119] on input "text" at bounding box center [158, 121] width 127 height 12
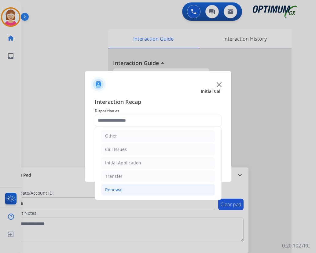
click at [116, 190] on div "Renewal" at bounding box center [113, 190] width 17 height 6
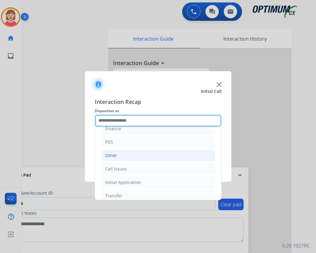
scroll to position [0, 0]
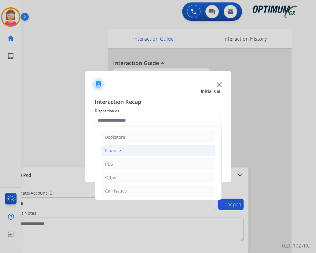
click at [116, 151] on div "Finance" at bounding box center [113, 151] width 16 height 6
click at [134, 177] on div "Finance Voucher Code" at bounding box center [141, 178] width 46 height 6
type input "**********"
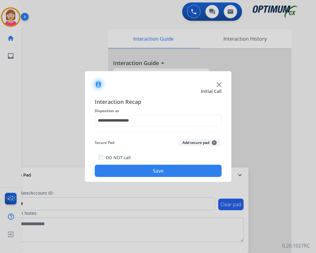
click at [215, 141] on span "+" at bounding box center [214, 142] width 5 height 5
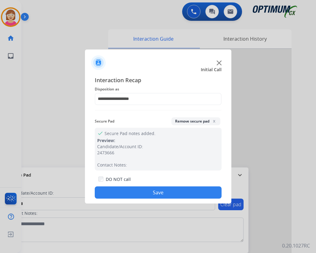
drag, startPoint x: 130, startPoint y: 192, endPoint x: 133, endPoint y: 189, distance: 4.2
click at [130, 191] on button "Save" at bounding box center [158, 193] width 127 height 12
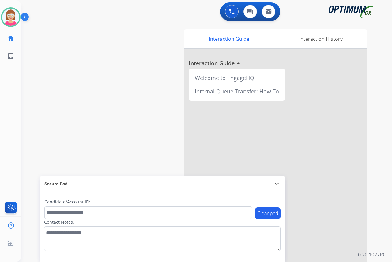
click at [7, 79] on div "[PERSON_NAME] Available Edit Avatar Agent: [PERSON_NAME] Profile: OCX Training …" at bounding box center [10, 131] width 21 height 262
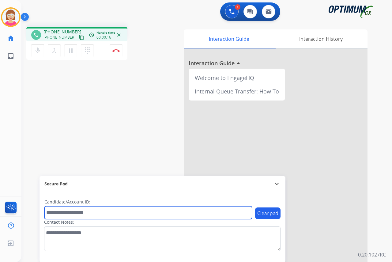
click at [54, 213] on input "text" at bounding box center [147, 212] width 207 height 13
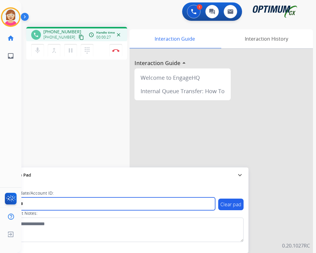
type input "*******"
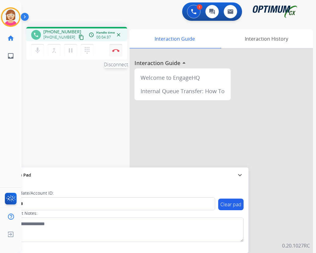
click at [116, 50] on img at bounding box center [115, 50] width 7 height 3
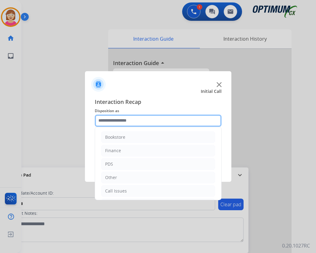
drag, startPoint x: 113, startPoint y: 120, endPoint x: 118, endPoint y: 121, distance: 5.0
click at [116, 121] on input "text" at bounding box center [158, 121] width 127 height 12
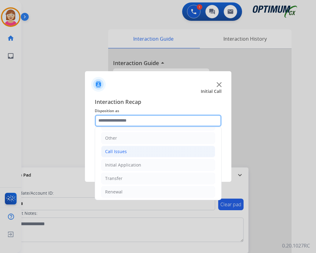
scroll to position [42, 0]
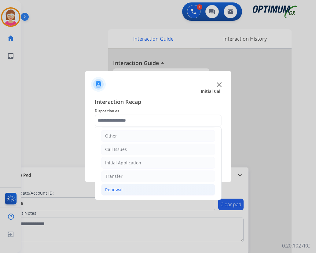
click at [123, 189] on li "Renewal" at bounding box center [158, 190] width 114 height 12
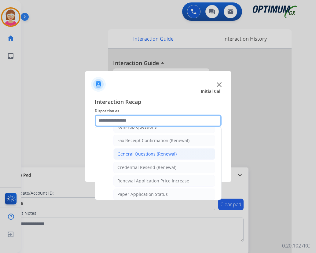
scroll to position [164, 0]
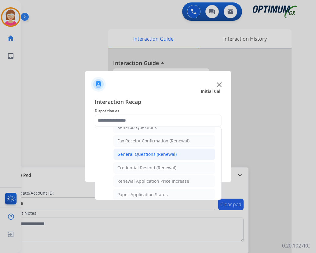
click at [148, 155] on div "General Questions (Renewal)" at bounding box center [147, 154] width 59 height 6
type input "**********"
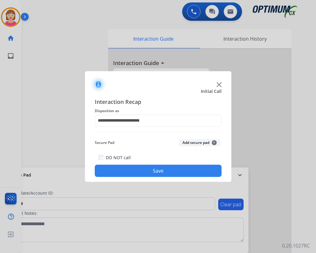
click at [214, 142] on span "+" at bounding box center [214, 142] width 5 height 5
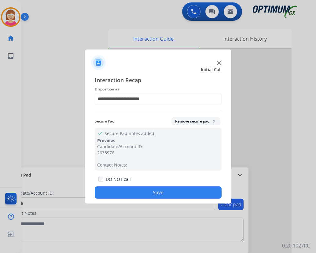
drag, startPoint x: 129, startPoint y: 191, endPoint x: 110, endPoint y: 190, distance: 19.6
click at [110, 190] on button "Save" at bounding box center [158, 193] width 127 height 12
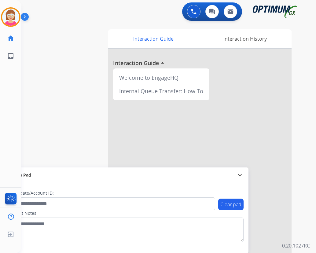
click at [110, 190] on div "Candidate/Account ID:" at bounding box center [111, 200] width 207 height 20
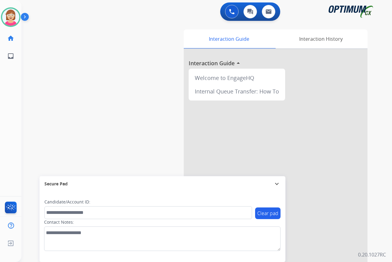
click at [96, 153] on div "swap_horiz Break voice bridge close_fullscreen Connect 3-Way Call merge_type Se…" at bounding box center [199, 149] width 356 height 255
click at [7, 104] on div "[PERSON_NAME] Available Edit Avatar Agent: [PERSON_NAME] Profile: OCX Training …" at bounding box center [10, 131] width 21 height 262
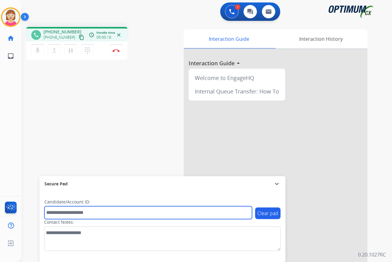
click at [58, 213] on input "text" at bounding box center [147, 212] width 207 height 13
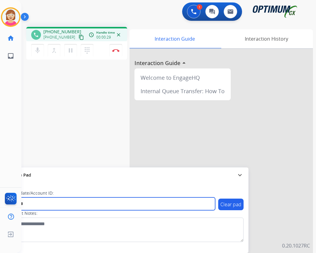
type input "*******"
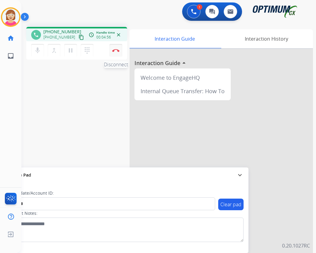
click at [117, 50] on img at bounding box center [115, 50] width 7 height 3
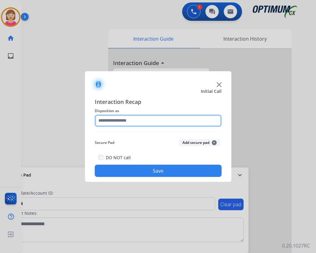
drag, startPoint x: 110, startPoint y: 120, endPoint x: 117, endPoint y: 125, distance: 7.7
click at [111, 121] on input "text" at bounding box center [158, 121] width 127 height 12
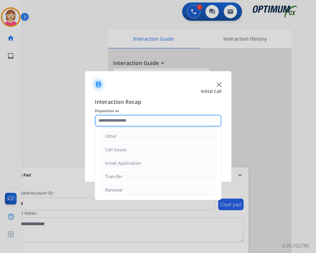
scroll to position [42, 0]
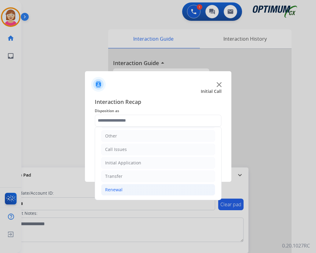
click at [114, 190] on div "Renewal" at bounding box center [113, 190] width 17 height 6
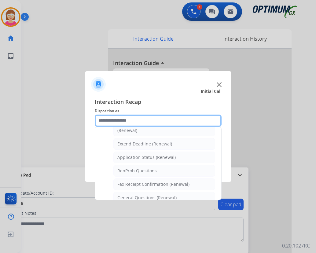
scroll to position [133, 0]
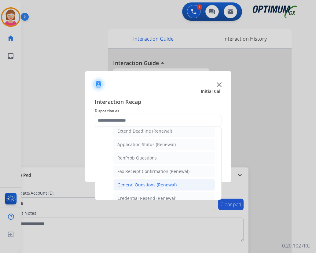
click at [140, 184] on div "General Questions (Renewal)" at bounding box center [147, 185] width 59 height 6
type input "**********"
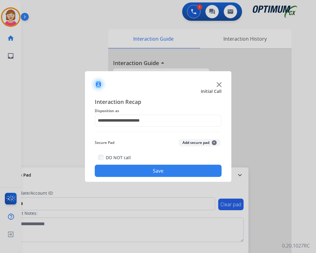
drag, startPoint x: 140, startPoint y: 184, endPoint x: 122, endPoint y: 83, distance: 102.8
click at [122, 83] on div at bounding box center [158, 81] width 147 height 21
click at [216, 143] on button "Add secure pad +" at bounding box center [200, 142] width 42 height 7
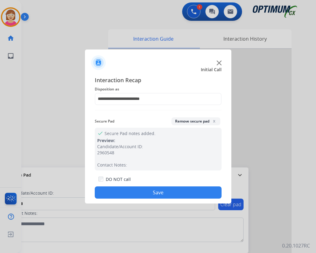
click at [128, 190] on button "Save" at bounding box center [158, 193] width 127 height 12
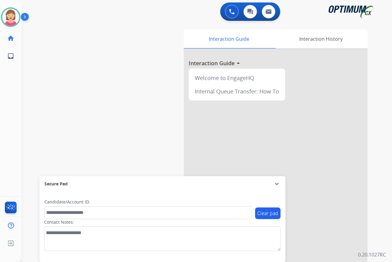
click at [12, 99] on div "[PERSON_NAME] Available Edit Avatar Agent: [PERSON_NAME] Profile: OCX Training …" at bounding box center [10, 131] width 21 height 262
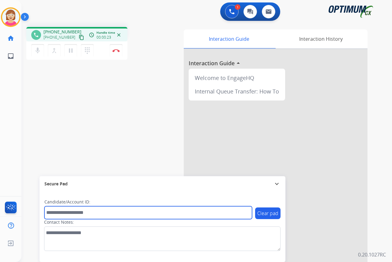
click at [55, 212] on input "text" at bounding box center [147, 212] width 207 height 13
type input "*******"
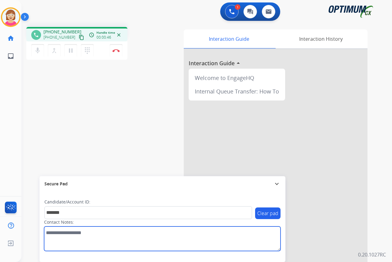
click at [53, 234] on textarea at bounding box center [162, 238] width 236 height 24
type textarea "*****"
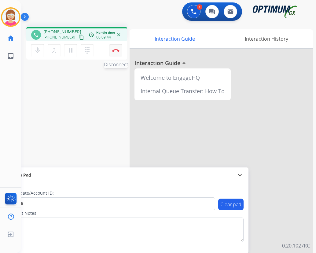
click at [115, 49] on img at bounding box center [115, 50] width 7 height 3
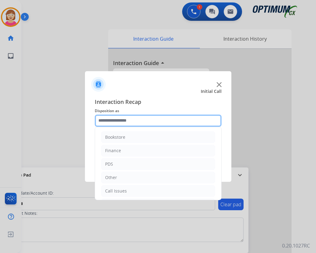
drag, startPoint x: 109, startPoint y: 121, endPoint x: 132, endPoint y: 136, distance: 27.5
click at [109, 121] on input "text" at bounding box center [158, 121] width 127 height 12
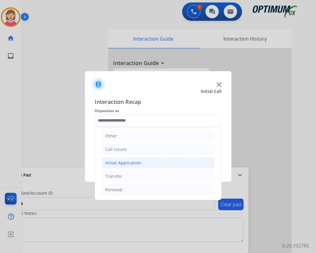
click at [120, 163] on div "Initial Application" at bounding box center [123, 163] width 36 height 6
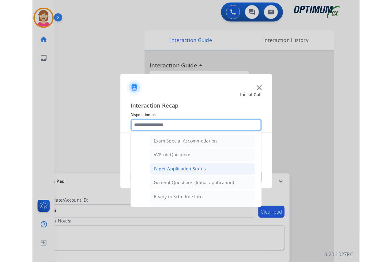
scroll to position [348, 0]
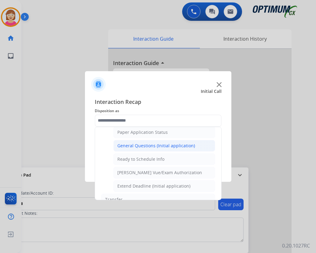
click at [136, 146] on div "General Questions (Initial application)" at bounding box center [157, 146] width 78 height 6
type input "**********"
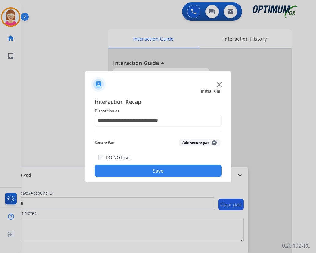
click at [213, 144] on span "+" at bounding box center [214, 142] width 5 height 5
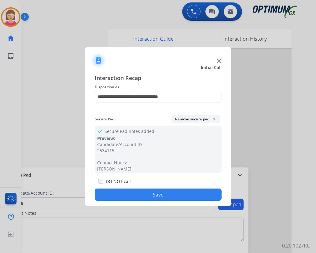
click at [125, 193] on button "Save" at bounding box center [158, 195] width 127 height 12
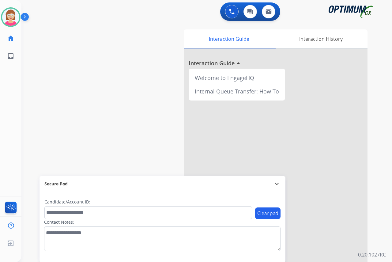
click at [10, 112] on div "[PERSON_NAME] Available Edit Avatar Agent: [PERSON_NAME] Profile: OCX Training …" at bounding box center [10, 131] width 21 height 262
click at [10, 84] on div "[PERSON_NAME] Available Edit Avatar Agent: [PERSON_NAME] Profile: OCX Training …" at bounding box center [10, 131] width 21 height 262
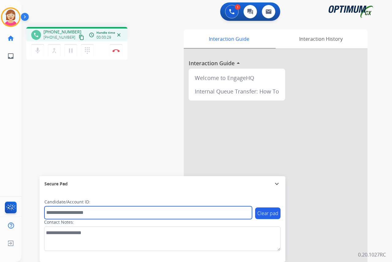
click at [57, 214] on input "text" at bounding box center [147, 212] width 207 height 13
click at [51, 210] on input "text" at bounding box center [147, 212] width 207 height 13
type input "*******"
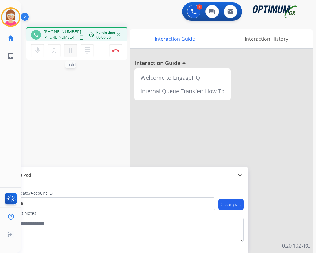
click at [70, 49] on mat-icon "pause" at bounding box center [70, 50] width 7 height 7
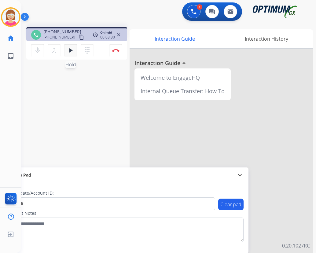
click at [71, 51] on mat-icon "play_arrow" at bounding box center [70, 50] width 7 height 7
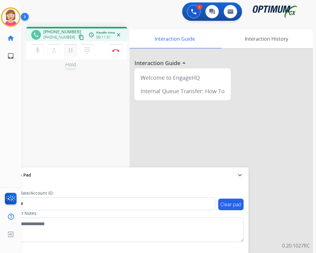
click at [70, 51] on mat-icon "pause" at bounding box center [70, 50] width 7 height 7
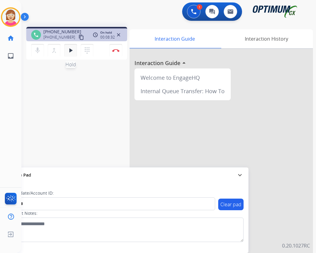
click at [70, 49] on mat-icon "play_arrow" at bounding box center [70, 50] width 7 height 7
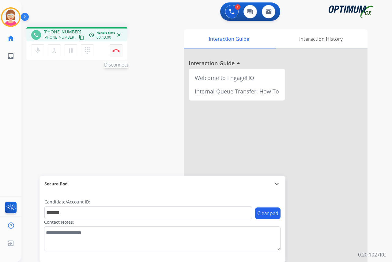
click at [117, 50] on img at bounding box center [115, 50] width 7 height 3
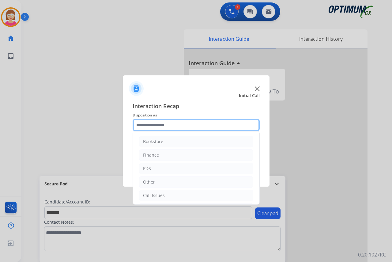
drag, startPoint x: 144, startPoint y: 124, endPoint x: 157, endPoint y: 141, distance: 21.0
click at [144, 124] on input "text" at bounding box center [196, 125] width 127 height 12
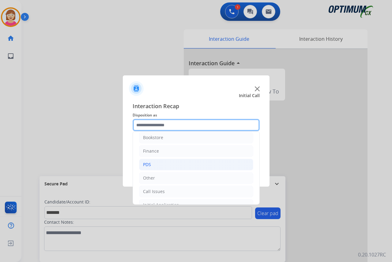
scroll to position [0, 0]
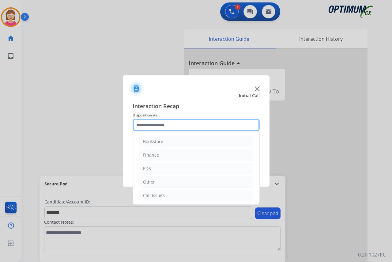
drag, startPoint x: 153, startPoint y: 142, endPoint x: 140, endPoint y: 123, distance: 22.4
click at [140, 123] on input "text" at bounding box center [196, 125] width 127 height 12
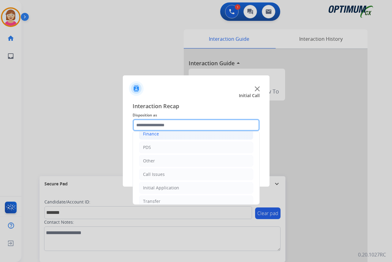
scroll to position [31, 0]
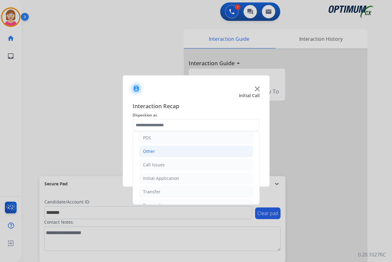
drag, startPoint x: 149, startPoint y: 153, endPoint x: 152, endPoint y: 151, distance: 3.3
click at [150, 152] on div "Other" at bounding box center [149, 151] width 12 height 6
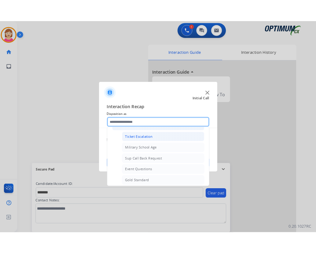
scroll to position [92, 0]
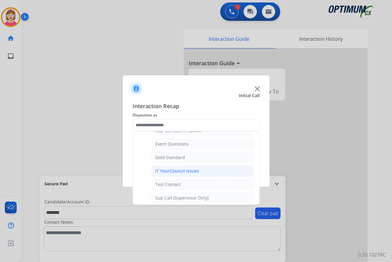
click at [168, 171] on div "IT YourCouncil Issues" at bounding box center [177, 171] width 44 height 6
type input "**********"
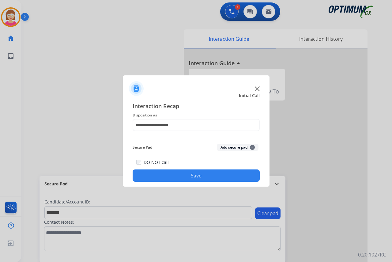
click at [251, 147] on span "+" at bounding box center [252, 147] width 5 height 5
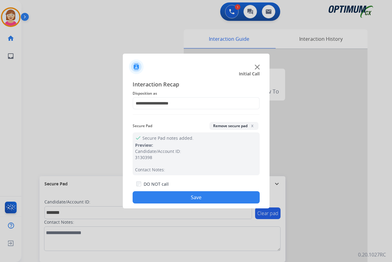
click at [165, 196] on button "Save" at bounding box center [196, 197] width 127 height 12
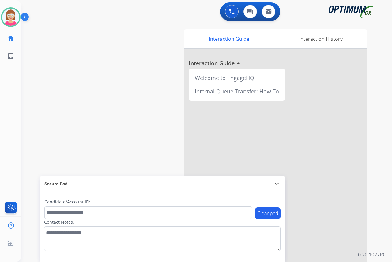
click at [8, 92] on div "[PERSON_NAME] Available Edit Avatar Agent: [PERSON_NAME] Profile: OCX Training …" at bounding box center [10, 131] width 21 height 262
click at [13, 16] on img at bounding box center [10, 17] width 17 height 17
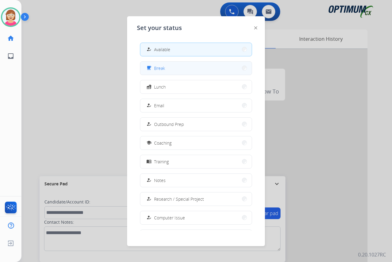
click at [180, 69] on button "free_breakfast Break" at bounding box center [195, 68] width 111 height 13
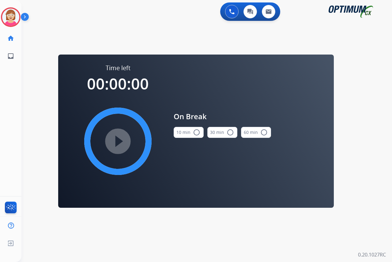
click at [196, 134] on mat-icon "radio_button_unchecked" at bounding box center [196, 132] width 7 height 7
click at [119, 140] on mat-icon "play_circle_filled" at bounding box center [117, 140] width 7 height 7
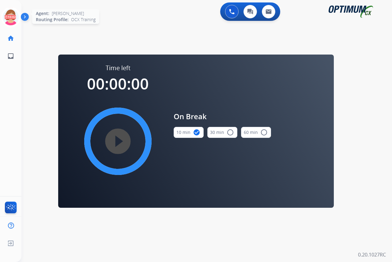
click at [12, 13] on icon at bounding box center [11, 17] width 20 height 20
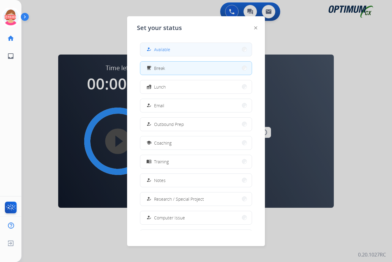
click at [157, 47] on span "Available" at bounding box center [162, 49] width 16 height 6
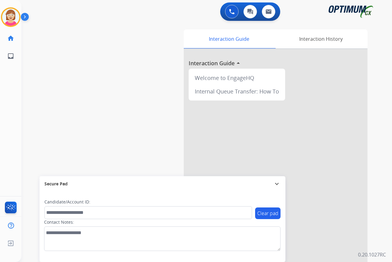
click at [9, 101] on div "[PERSON_NAME] Available Edit Avatar Agent: [PERSON_NAME] Profile: OCX Training …" at bounding box center [10, 131] width 21 height 262
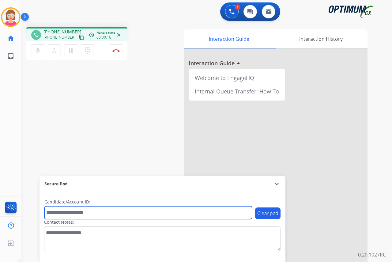
click at [57, 213] on input "text" at bounding box center [147, 212] width 207 height 13
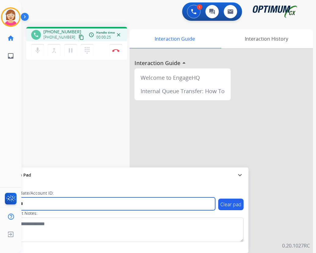
type input "*******"
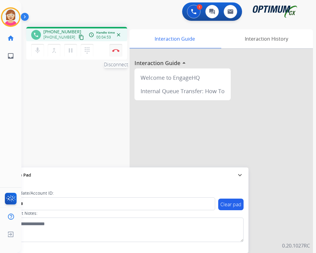
click at [116, 49] on img at bounding box center [115, 50] width 7 height 3
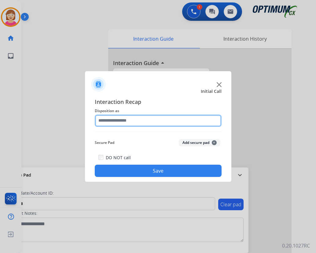
drag, startPoint x: 103, startPoint y: 122, endPoint x: 100, endPoint y: 125, distance: 3.7
click at [102, 124] on input "text" at bounding box center [158, 121] width 127 height 12
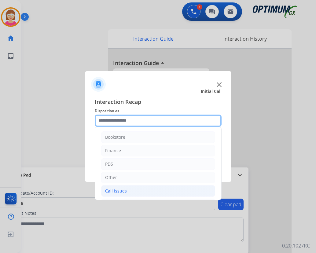
scroll to position [42, 0]
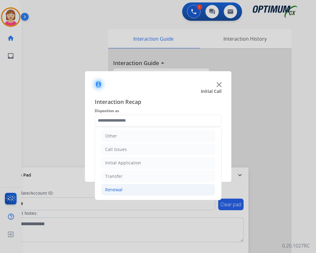
click at [117, 189] on div "Renewal" at bounding box center [113, 190] width 17 height 6
click at [117, 191] on div "Renewal" at bounding box center [113, 190] width 17 height 6
click at [112, 189] on div "Renewal" at bounding box center [113, 190] width 17 height 6
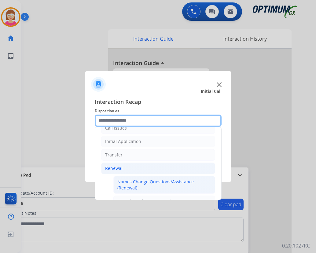
scroll to position [133, 0]
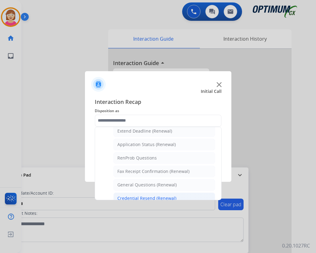
click at [136, 196] on div "Credential Resend (Renewal)" at bounding box center [147, 199] width 59 height 6
type input "**********"
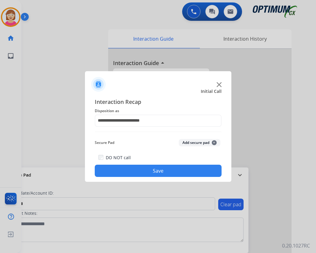
click at [213, 143] on span "+" at bounding box center [214, 142] width 5 height 5
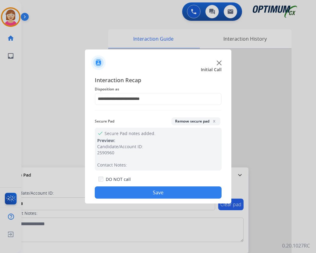
click at [128, 191] on button "Save" at bounding box center [158, 193] width 127 height 12
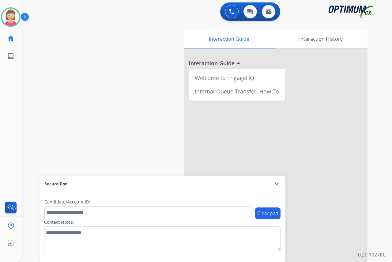
click at [11, 151] on div "[PERSON_NAME] Available Edit Avatar Agent: [PERSON_NAME] Profile: OCX Training …" at bounding box center [10, 131] width 21 height 262
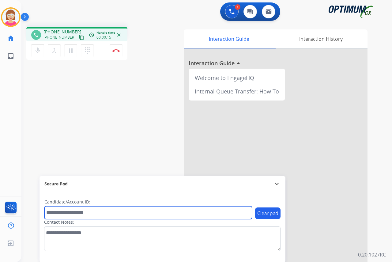
click at [57, 212] on input "text" at bounding box center [147, 212] width 207 height 13
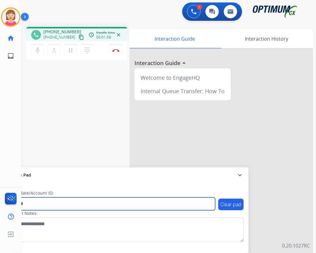
click at [49, 204] on input "*******" at bounding box center [111, 204] width 207 height 13
type input "**********"
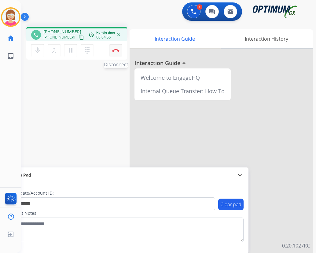
click at [116, 49] on img at bounding box center [115, 50] width 7 height 3
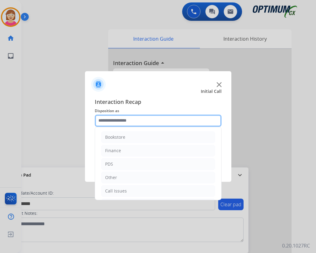
click at [112, 121] on input "text" at bounding box center [158, 121] width 127 height 12
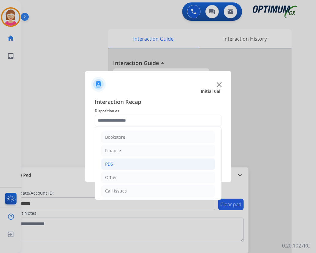
click at [114, 165] on li "PDS" at bounding box center [158, 165] width 114 height 12
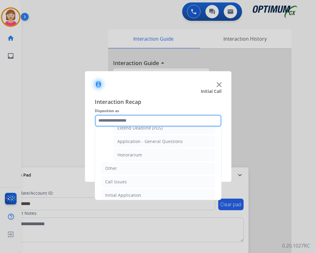
scroll to position [184, 0]
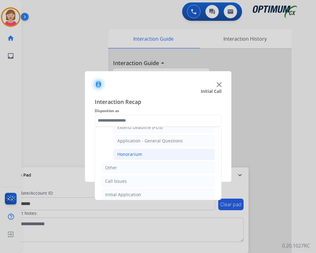
click at [133, 154] on div "Honorarium" at bounding box center [130, 154] width 25 height 6
type input "**********"
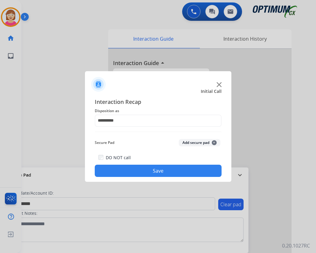
click at [215, 143] on span "+" at bounding box center [214, 142] width 5 height 5
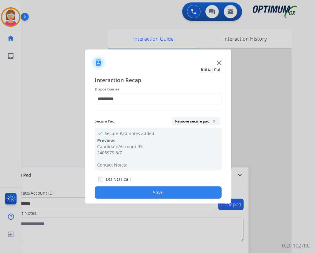
click at [123, 187] on button "Save" at bounding box center [158, 193] width 127 height 12
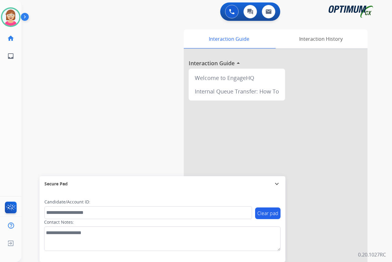
click at [13, 68] on div "[PERSON_NAME] Available Edit Avatar Agent: [PERSON_NAME] Profile: OCX Training …" at bounding box center [10, 131] width 21 height 262
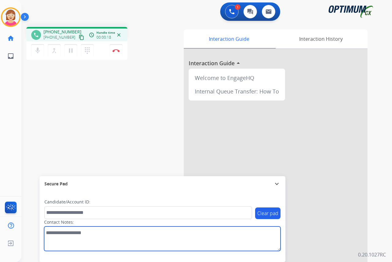
click at [52, 233] on textarea at bounding box center [162, 238] width 236 height 24
click at [51, 233] on textarea at bounding box center [162, 238] width 236 height 24
type textarea "*******"
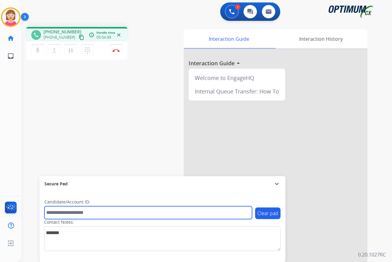
click at [54, 214] on input "text" at bounding box center [147, 212] width 207 height 13
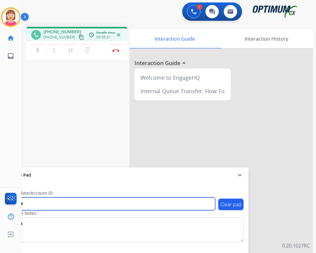
type input "*******"
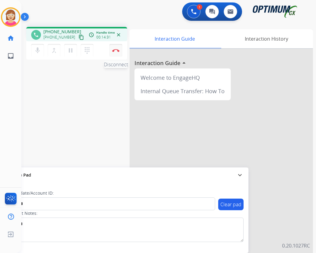
click at [117, 49] on img at bounding box center [115, 50] width 7 height 3
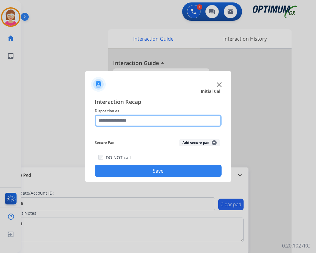
click at [105, 120] on input "text" at bounding box center [158, 121] width 127 height 12
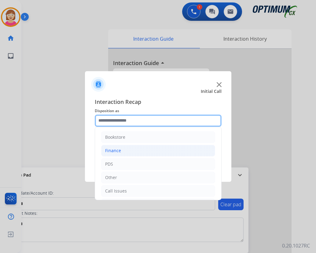
scroll to position [42, 0]
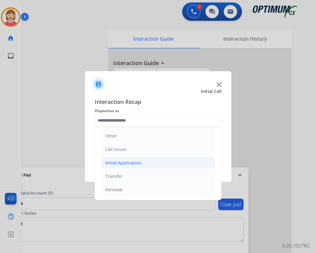
click at [117, 163] on div "Initial Application" at bounding box center [123, 163] width 36 height 6
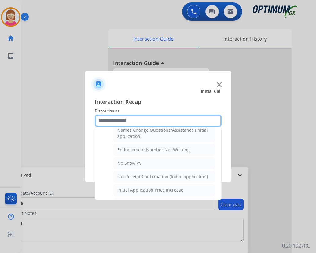
scroll to position [11, 0]
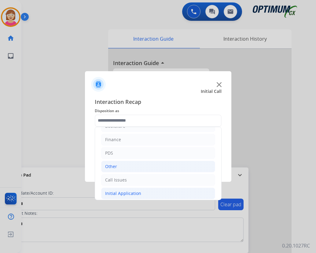
click at [110, 167] on div "Other" at bounding box center [111, 167] width 12 height 6
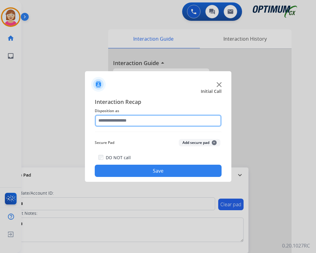
click at [102, 120] on input "text" at bounding box center [158, 121] width 127 height 12
click at [114, 119] on input "text" at bounding box center [158, 121] width 127 height 12
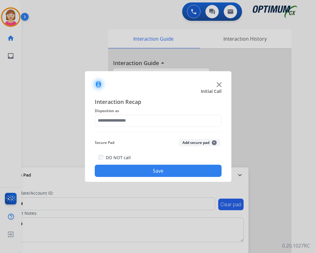
drag, startPoint x: 60, startPoint y: 103, endPoint x: 102, endPoint y: 111, distance: 43.4
click at [62, 103] on div at bounding box center [158, 126] width 316 height 253
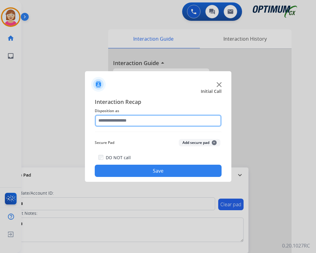
click at [109, 121] on input "text" at bounding box center [158, 121] width 127 height 12
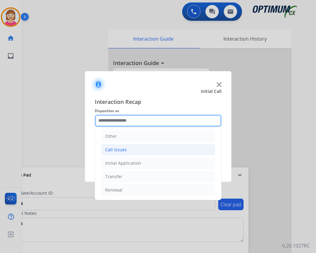
scroll to position [42, 0]
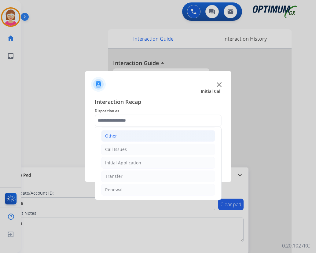
click at [116, 136] on div "Other" at bounding box center [111, 136] width 12 height 6
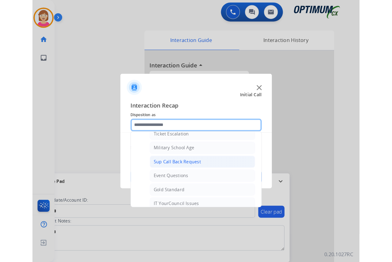
scroll to position [72, 0]
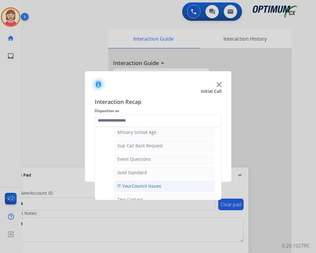
click at [133, 186] on div "IT YourCouncil Issues" at bounding box center [140, 186] width 44 height 6
type input "**********"
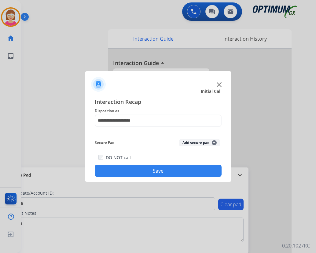
click at [214, 142] on span "+" at bounding box center [214, 142] width 5 height 5
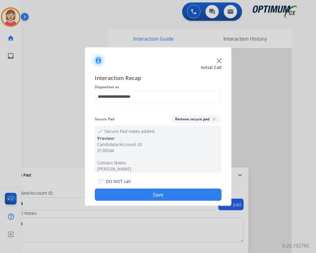
click at [126, 192] on button "Save" at bounding box center [158, 195] width 127 height 12
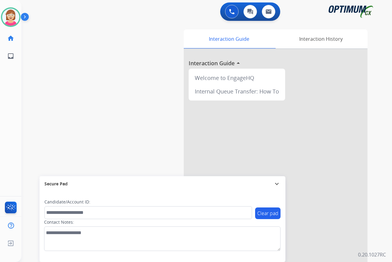
click at [9, 89] on div "[PERSON_NAME] Available Edit Avatar Agent: [PERSON_NAME] Profile: OCX Training …" at bounding box center [10, 131] width 21 height 262
click at [12, 129] on div "[PERSON_NAME] Available Edit Avatar Agent: [PERSON_NAME] Profile: OCX Training …" at bounding box center [10, 131] width 21 height 262
click at [5, 106] on div "[PERSON_NAME] Available Edit Avatar Agent: [PERSON_NAME] Profile: OCX Training …" at bounding box center [10, 131] width 21 height 262
click at [15, 17] on img at bounding box center [10, 17] width 17 height 17
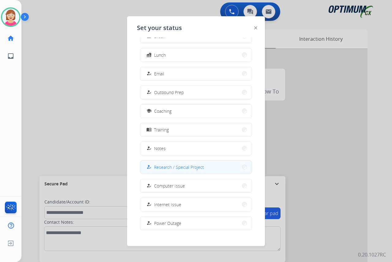
scroll to position [58, 0]
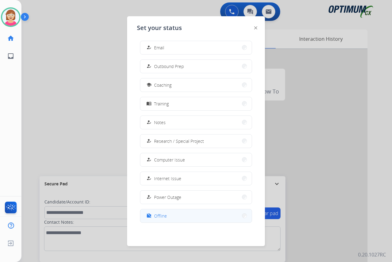
click at [160, 212] on span "Offline" at bounding box center [160, 215] width 13 height 6
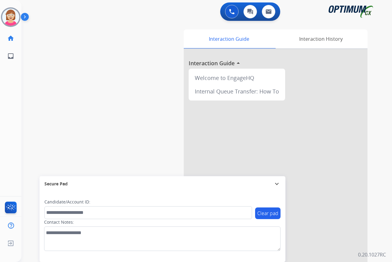
click at [12, 79] on div "[PERSON_NAME] Offline Edit Avatar Agent: [PERSON_NAME] Profile: OCX Training ho…" at bounding box center [10, 131] width 21 height 262
click at [38, 244] on span "Log out" at bounding box center [40, 244] width 14 height 6
